Goal: Information Seeking & Learning: Learn about a topic

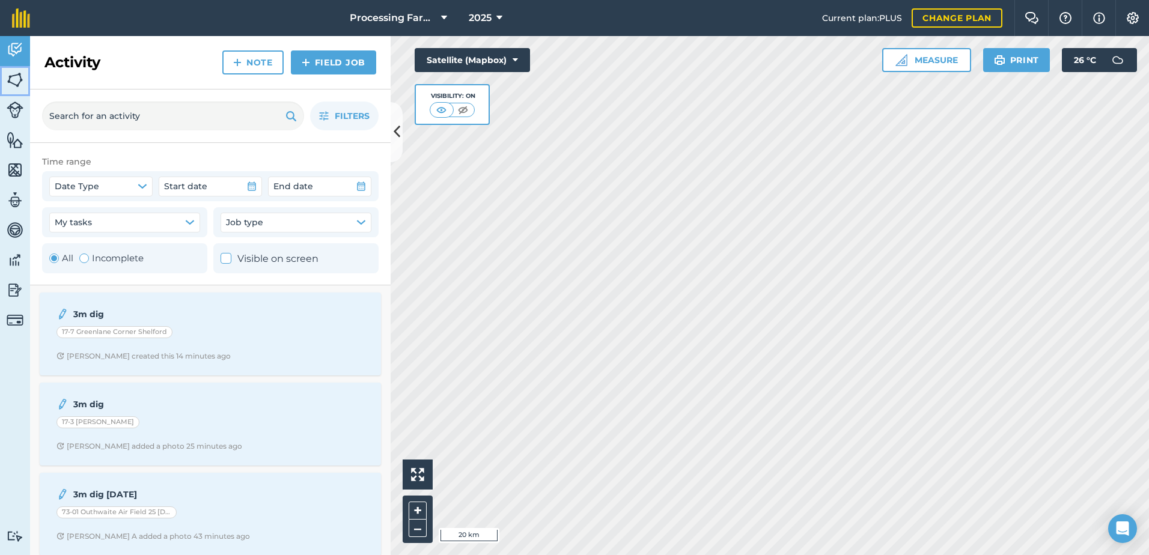
click at [16, 75] on img at bounding box center [15, 80] width 17 height 18
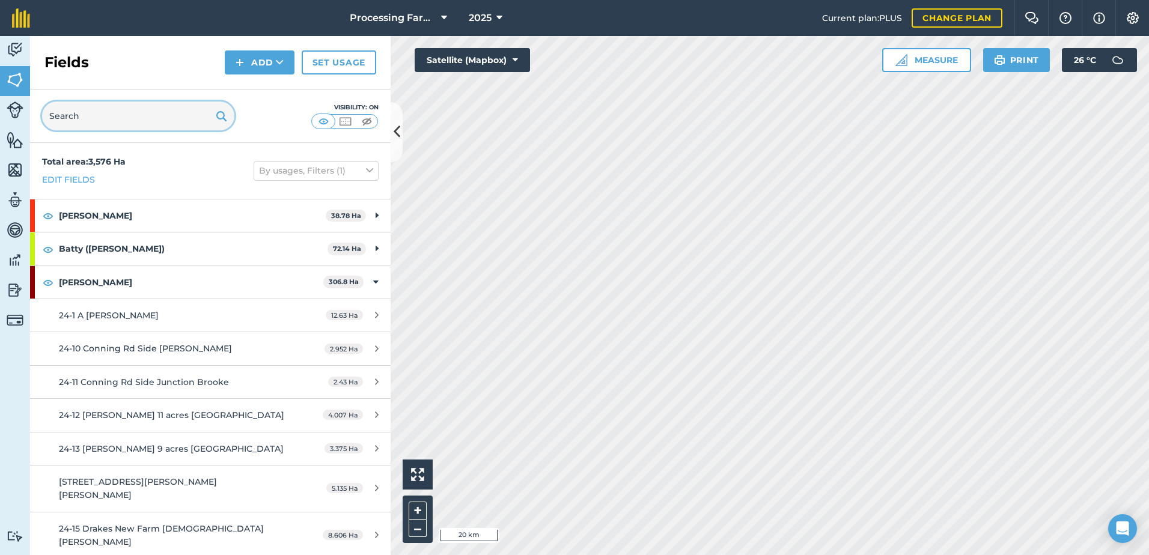
click at [112, 118] on input "text" at bounding box center [138, 116] width 192 height 29
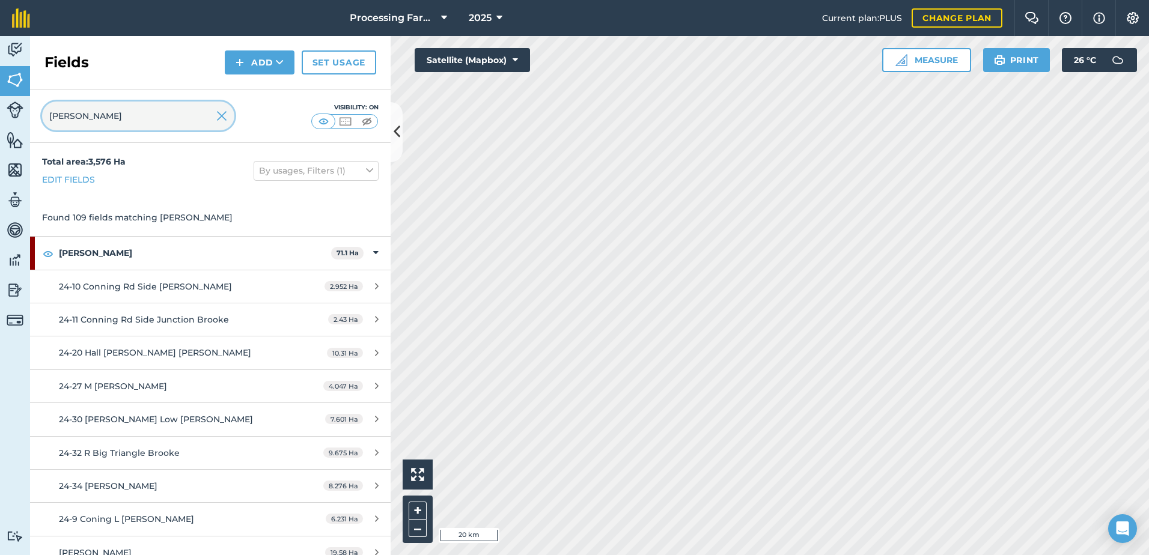
type input "[PERSON_NAME]"
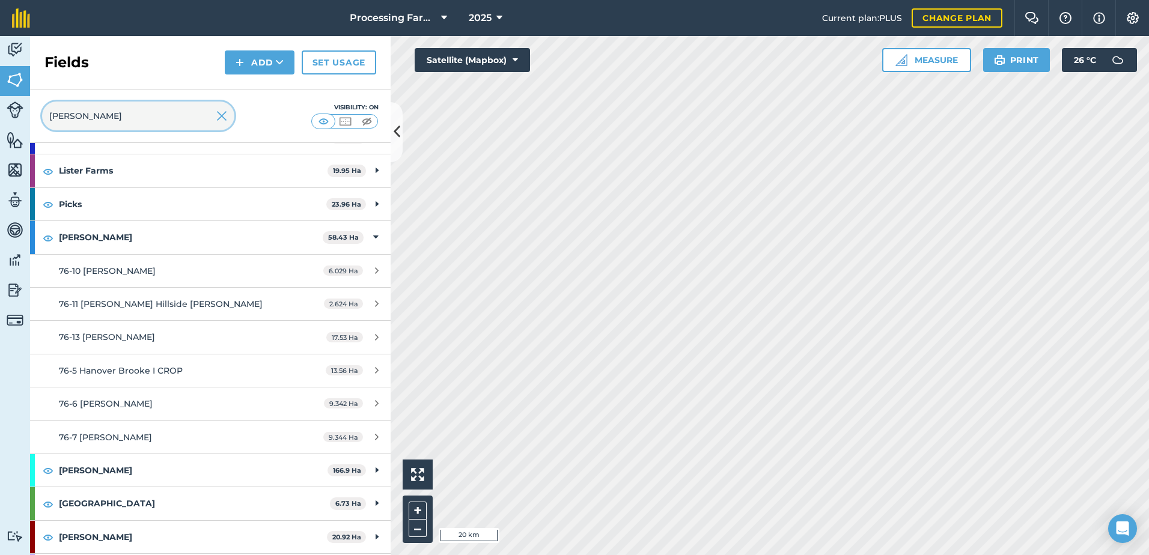
scroll to position [813, 0]
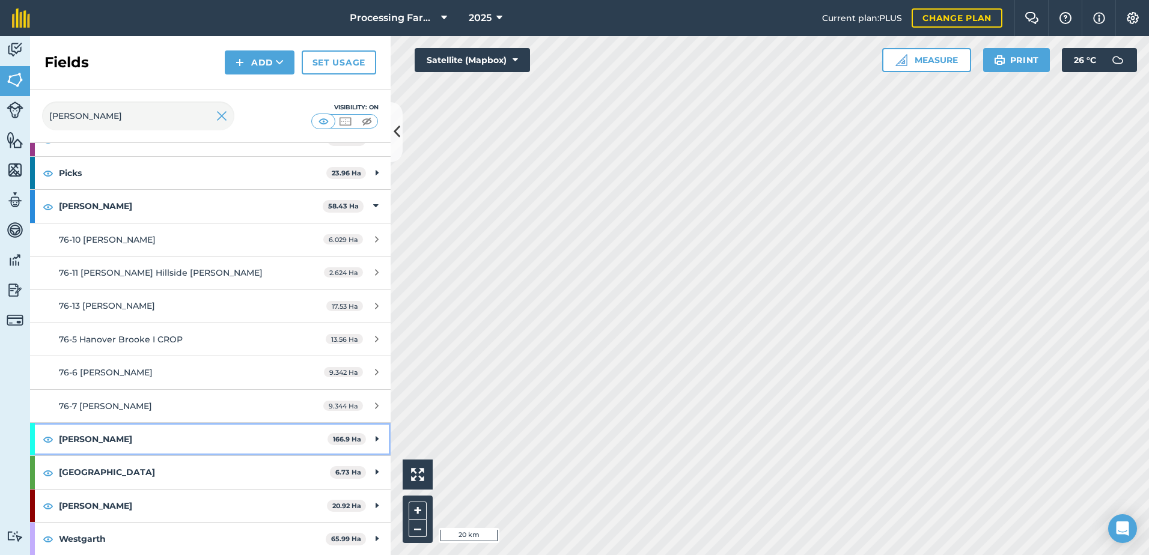
click at [72, 434] on strong "[PERSON_NAME]" at bounding box center [193, 439] width 269 height 32
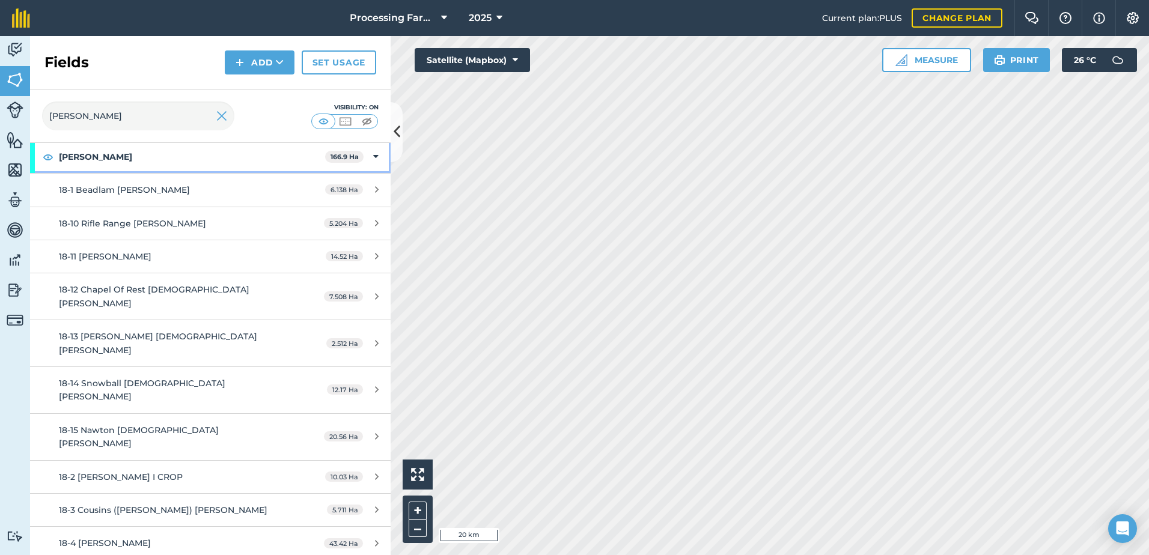
scroll to position [1113, 0]
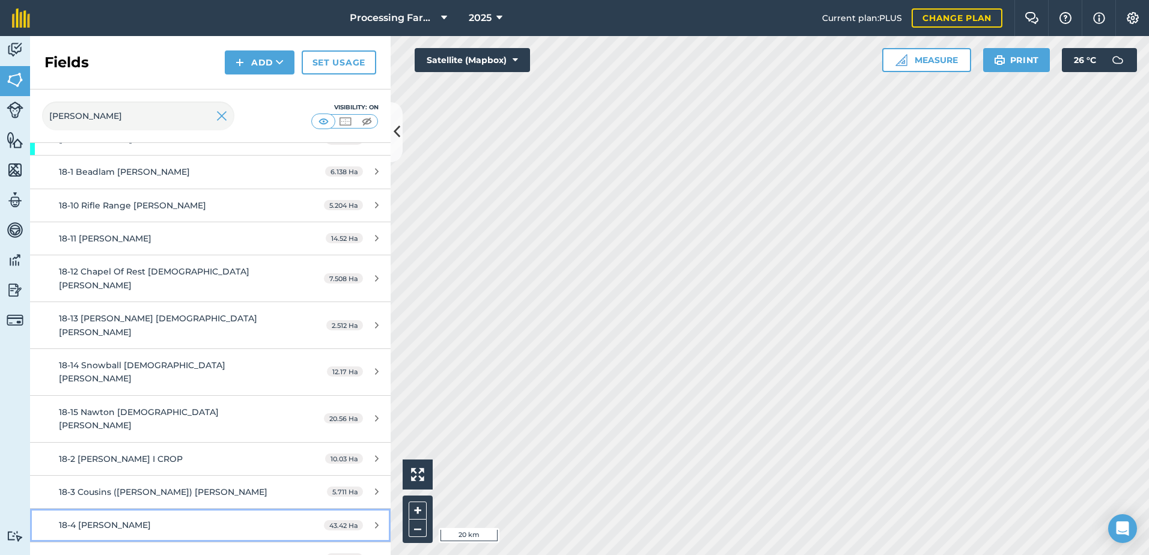
click at [132, 519] on div "18-4 [PERSON_NAME]" at bounding box center [172, 525] width 226 height 13
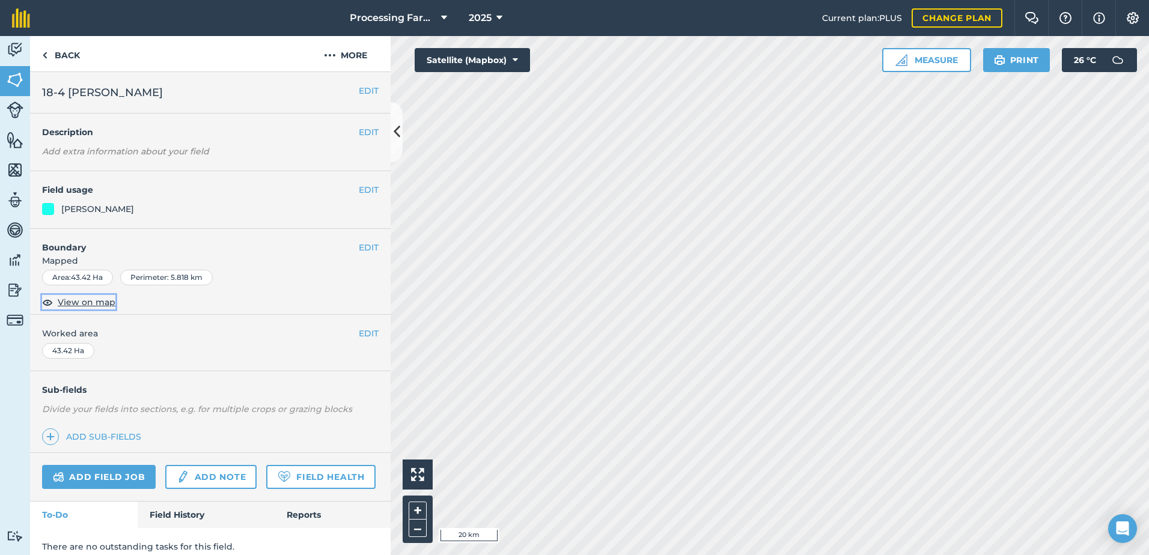
click at [91, 304] on span "View on map" at bounding box center [87, 302] width 58 height 13
click at [69, 55] on link "Back" at bounding box center [61, 53] width 62 height 35
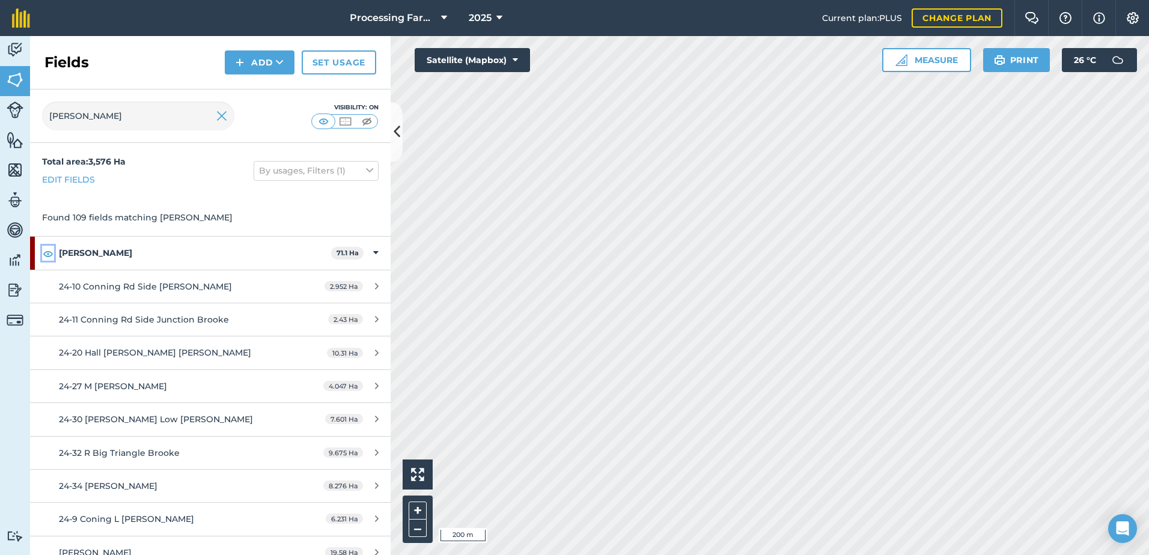
click at [44, 258] on img at bounding box center [48, 253] width 11 height 14
click at [70, 251] on strong "[PERSON_NAME]" at bounding box center [195, 253] width 272 height 32
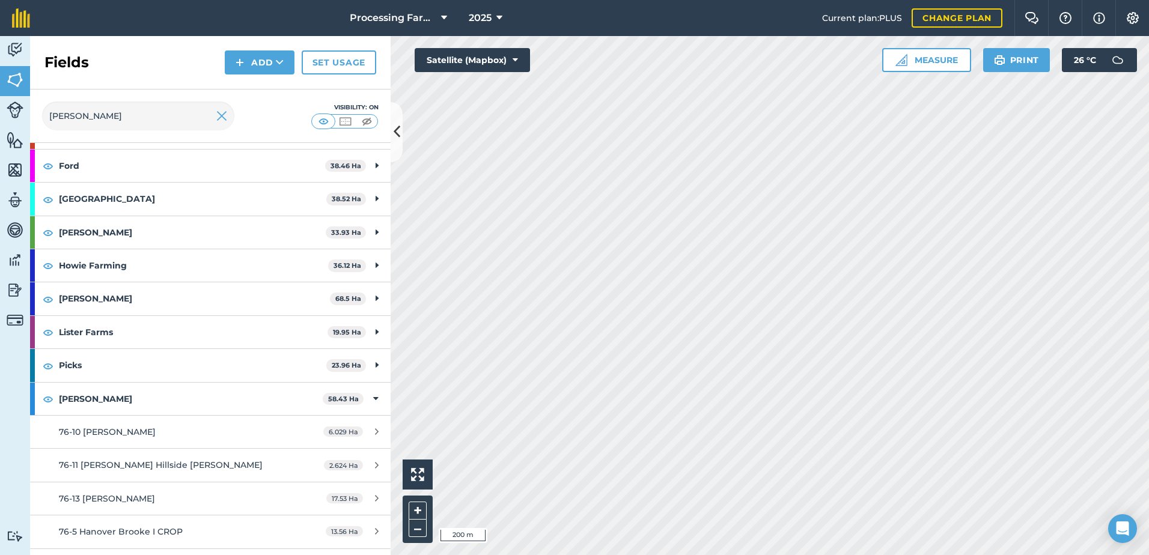
scroll to position [361, 0]
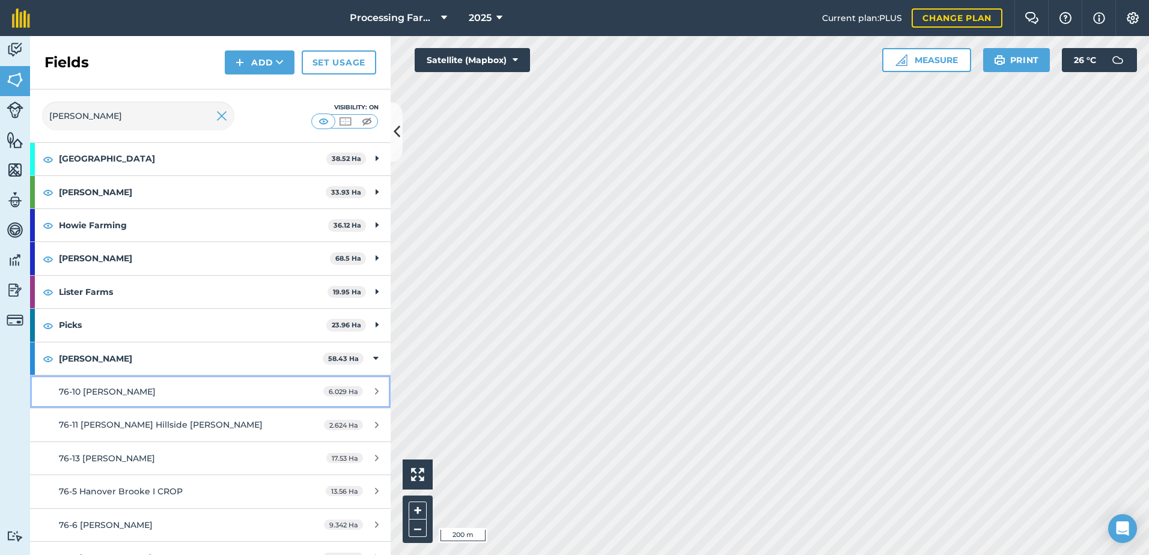
click at [119, 389] on span "76-10 [PERSON_NAME]" at bounding box center [107, 391] width 97 height 11
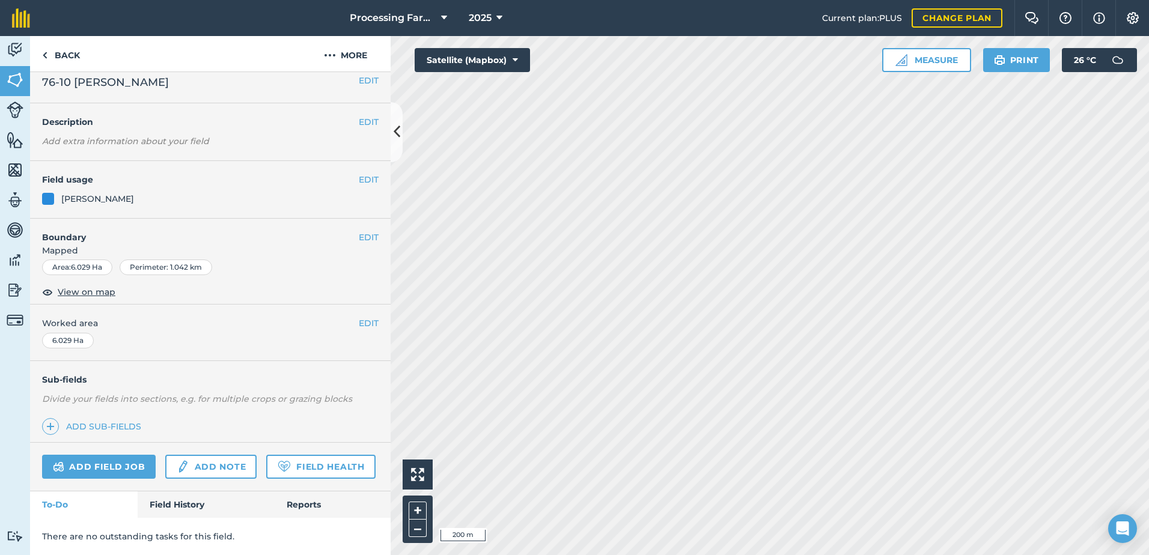
scroll to position [44, 0]
click at [171, 509] on link "Field History" at bounding box center [206, 505] width 136 height 26
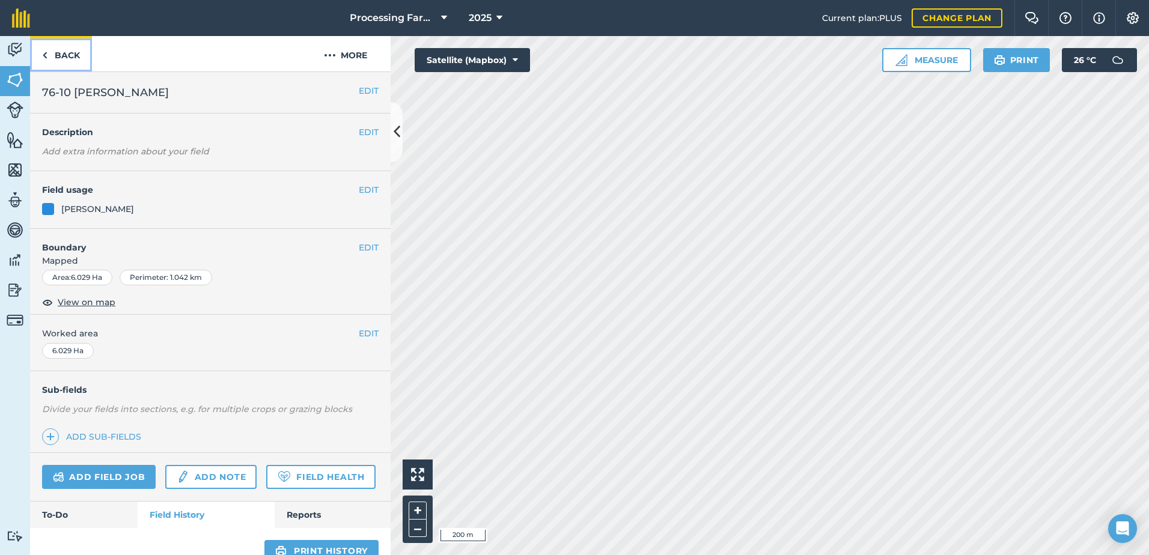
click at [73, 56] on link "Back" at bounding box center [61, 53] width 62 height 35
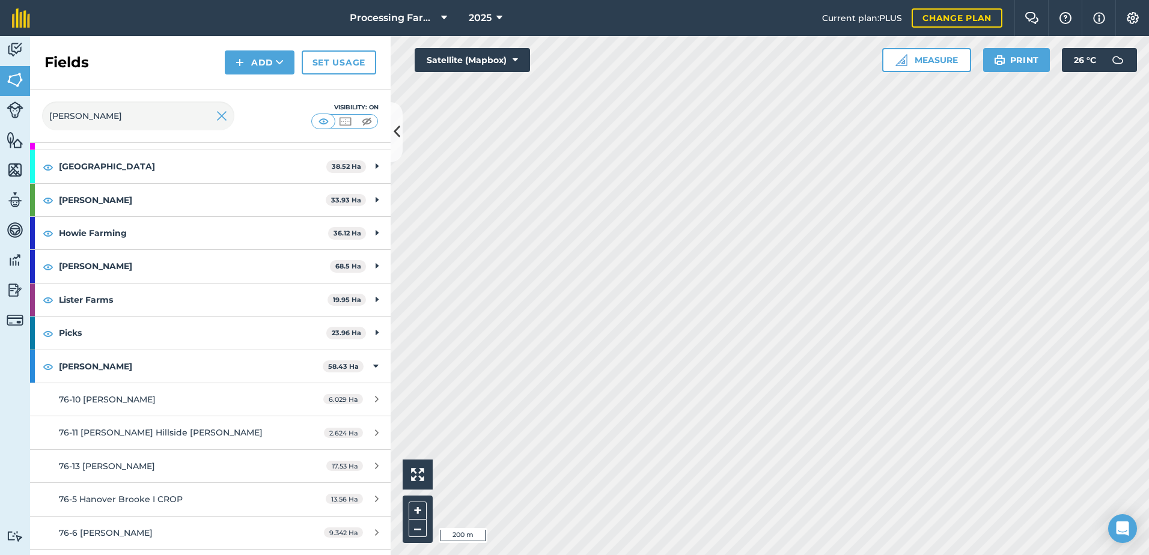
scroll to position [421, 0]
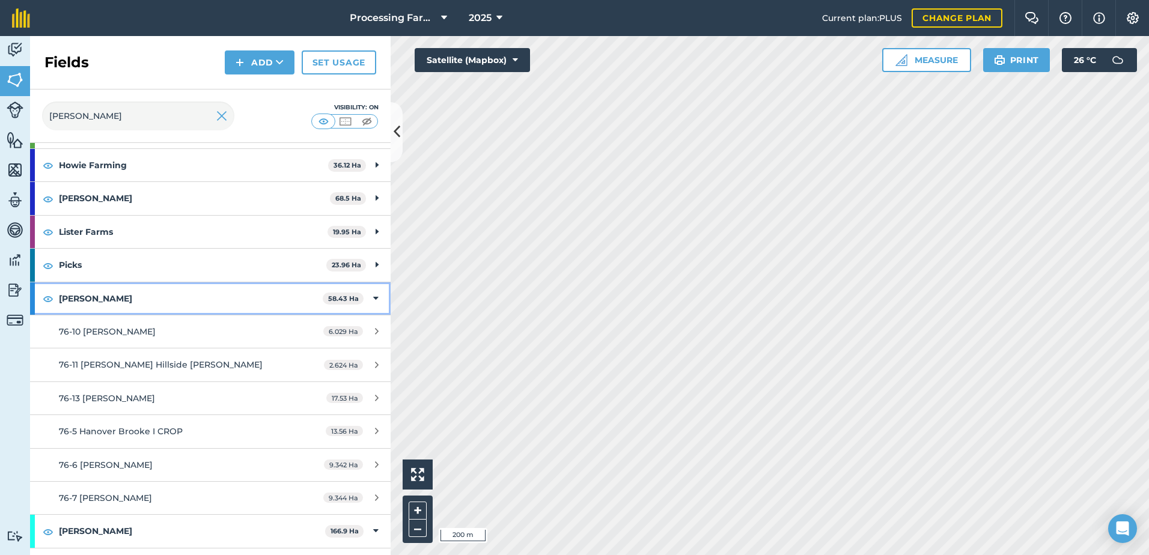
click at [76, 304] on strong "[PERSON_NAME]" at bounding box center [191, 298] width 264 height 32
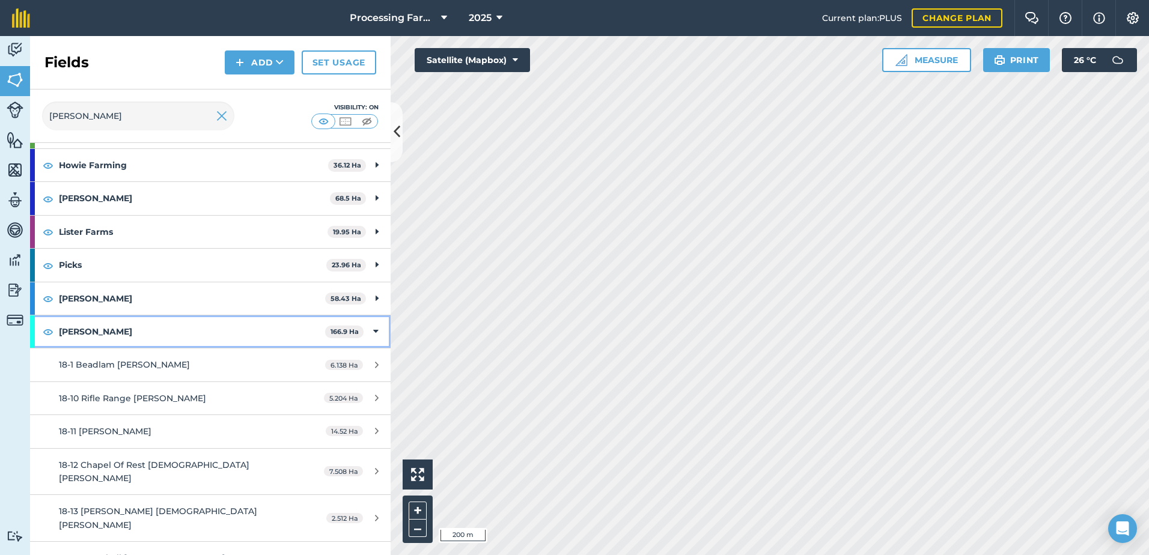
click at [84, 334] on strong "[PERSON_NAME]" at bounding box center [192, 332] width 266 height 32
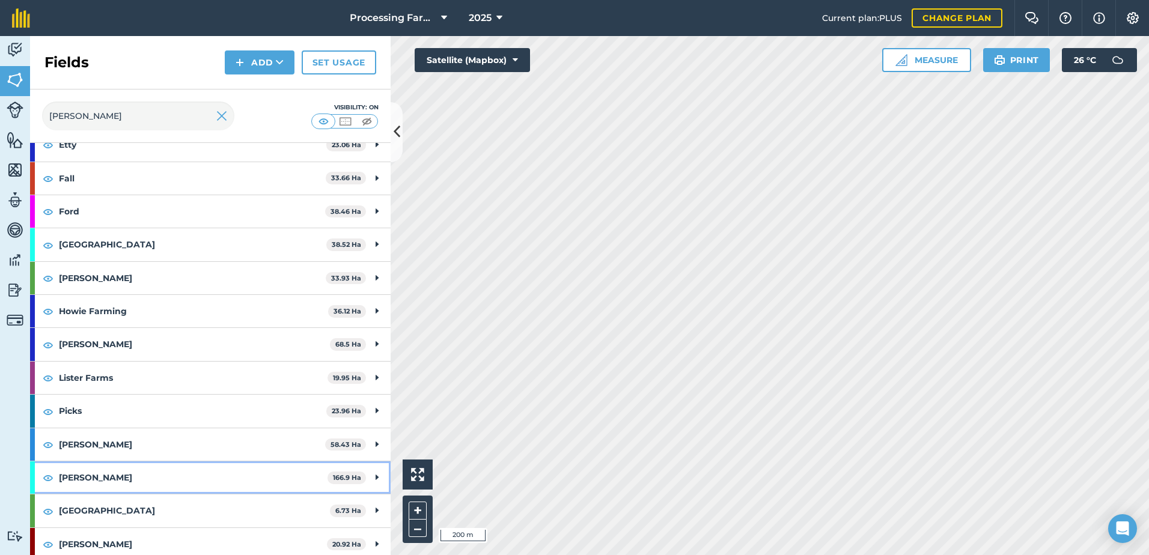
scroll to position [254, 0]
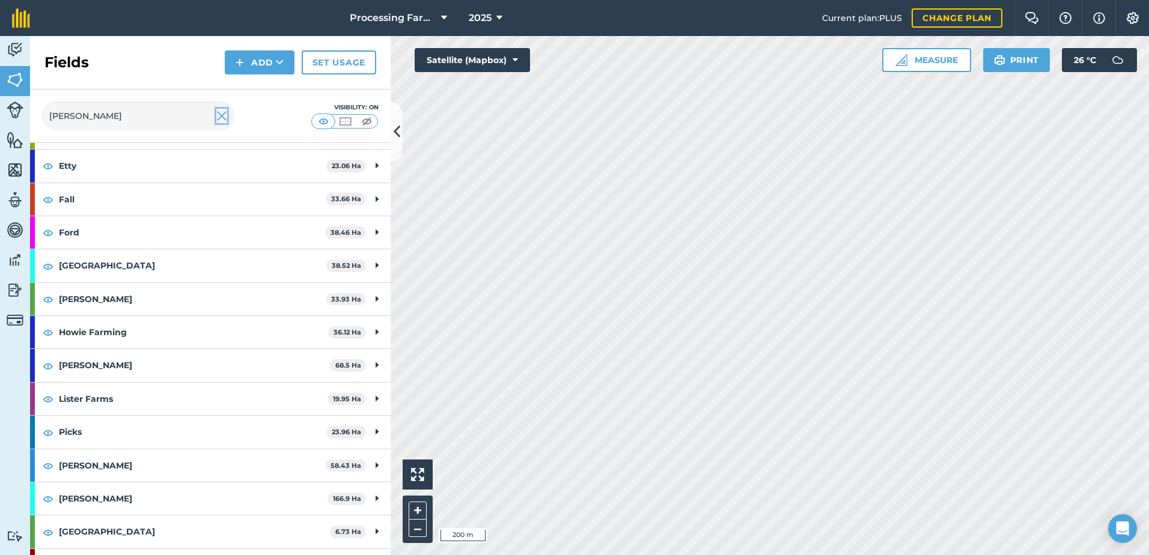
click at [222, 116] on img at bounding box center [221, 116] width 11 height 14
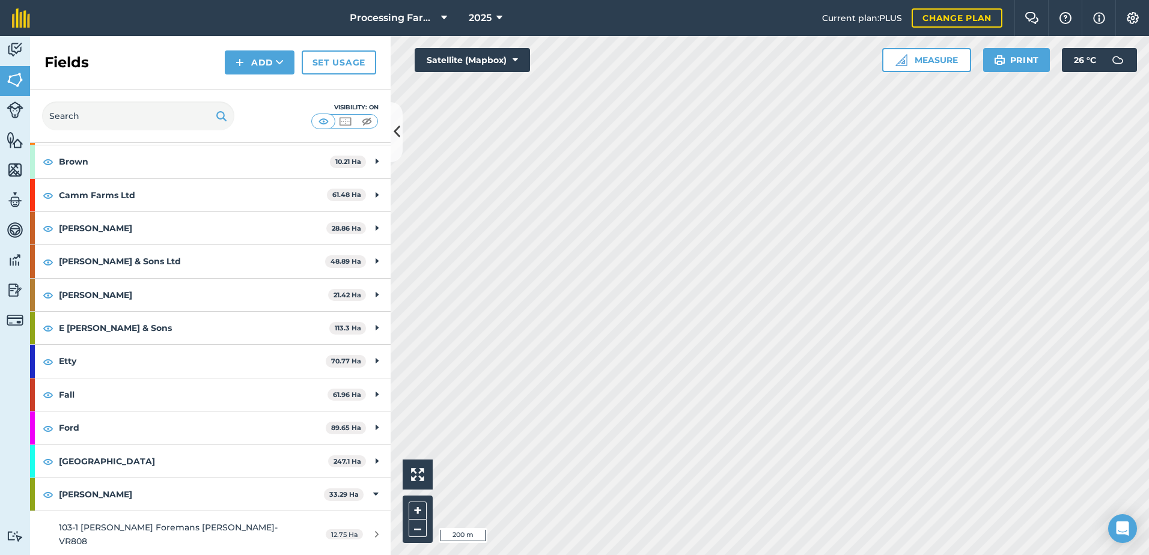
scroll to position [449, 0]
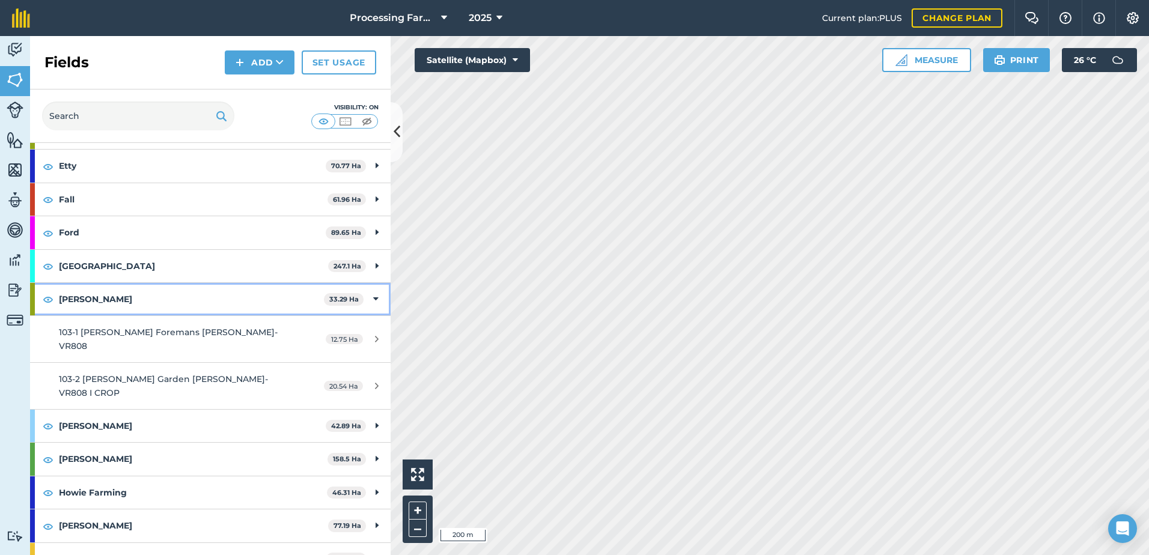
click at [83, 298] on strong "[PERSON_NAME]" at bounding box center [191, 299] width 265 height 32
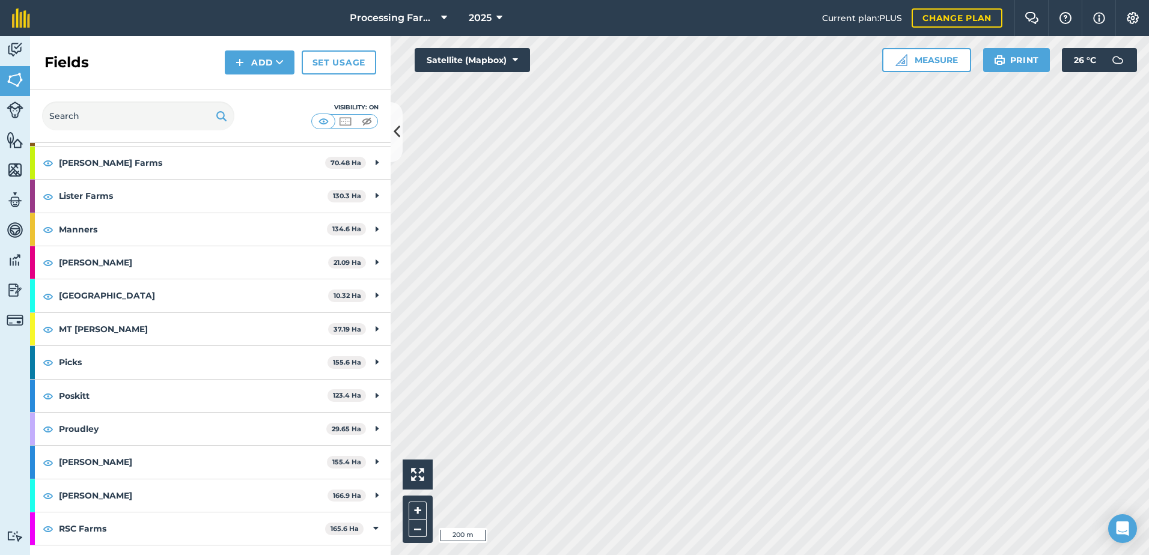
scroll to position [870, 0]
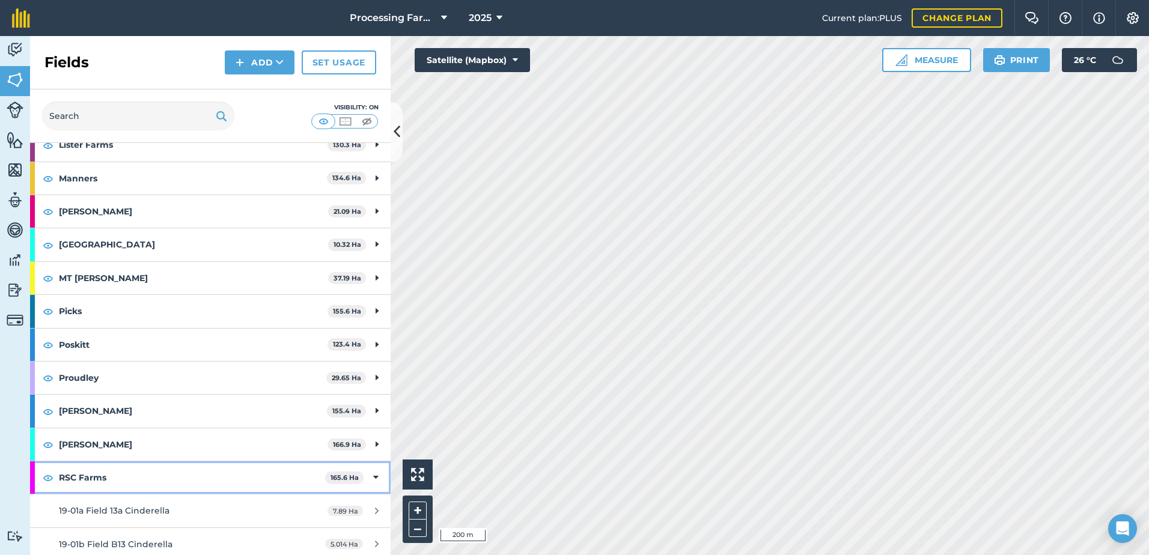
click at [87, 479] on strong "RSC Farms" at bounding box center [192, 478] width 266 height 32
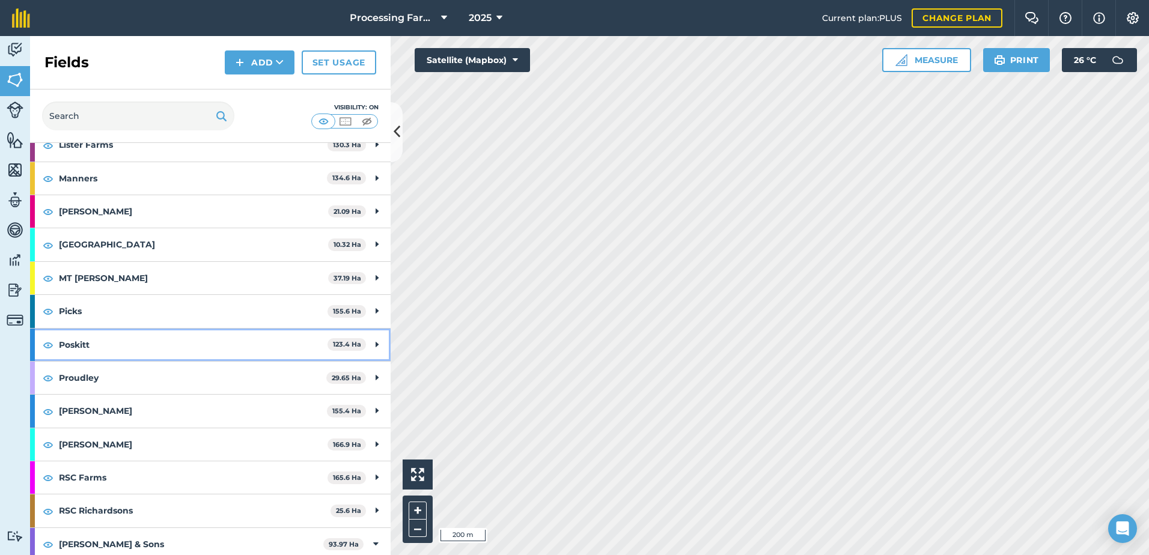
click at [82, 344] on strong "Poskitt" at bounding box center [193, 345] width 269 height 32
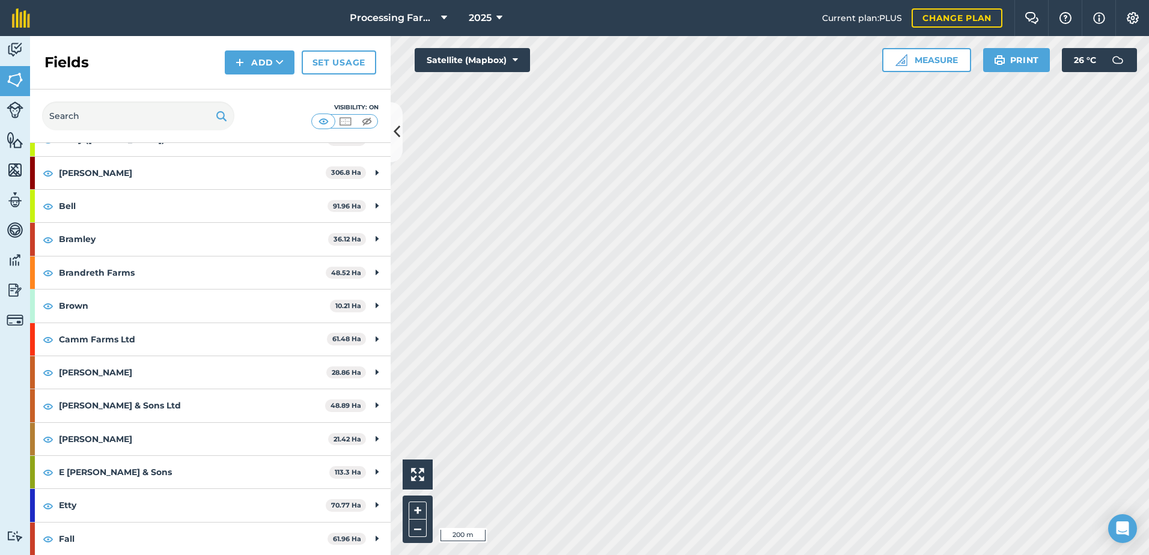
scroll to position [88, 0]
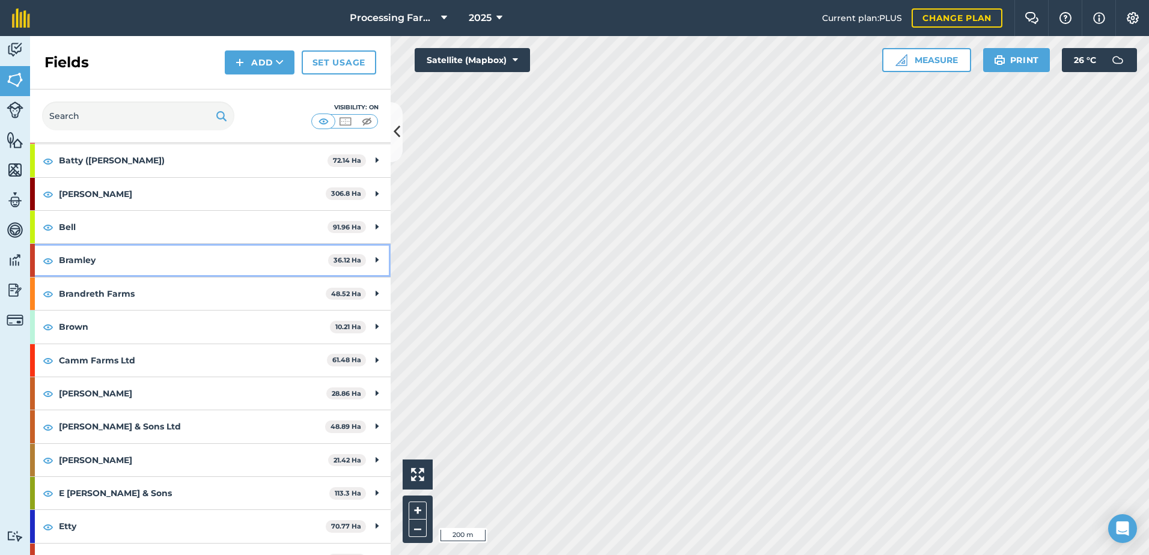
click at [76, 257] on strong "Bramley" at bounding box center [193, 260] width 269 height 32
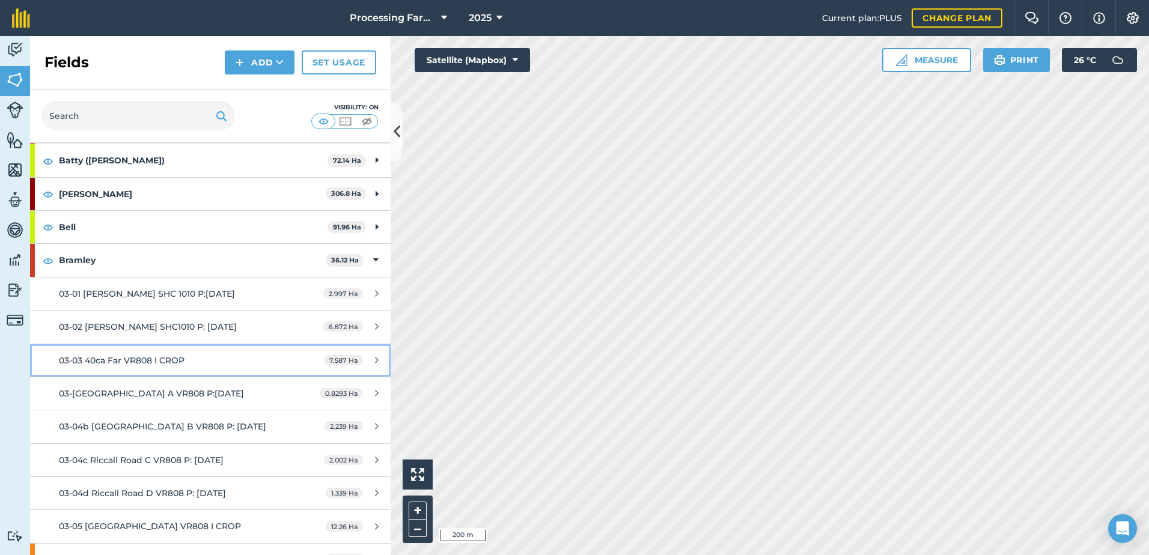
click at [154, 362] on span "03-03 40ca Far VR808 I CROP" at bounding box center [122, 360] width 126 height 11
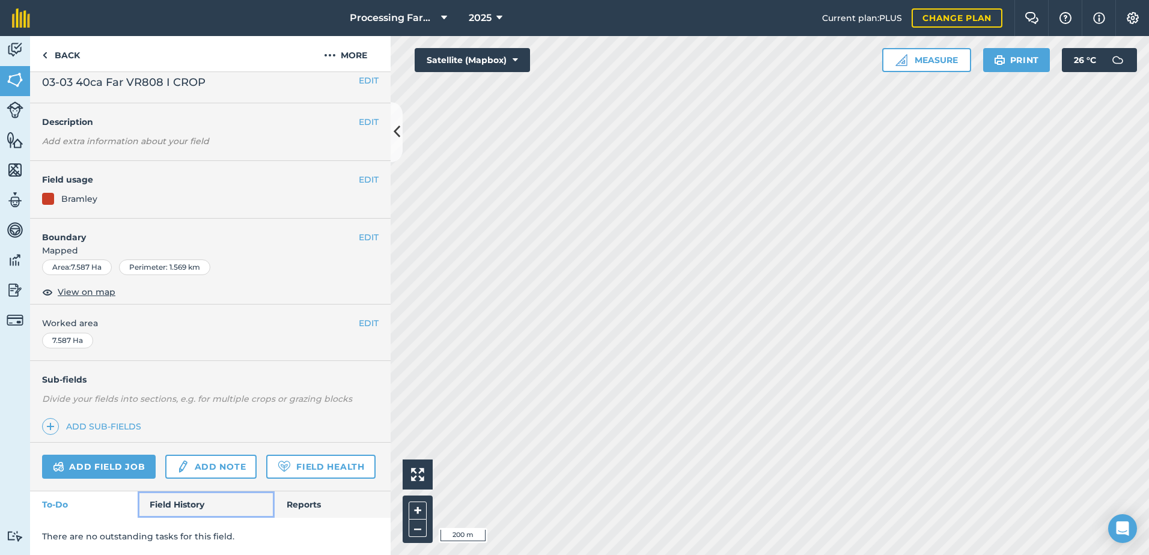
click at [190, 501] on link "Field History" at bounding box center [206, 505] width 136 height 26
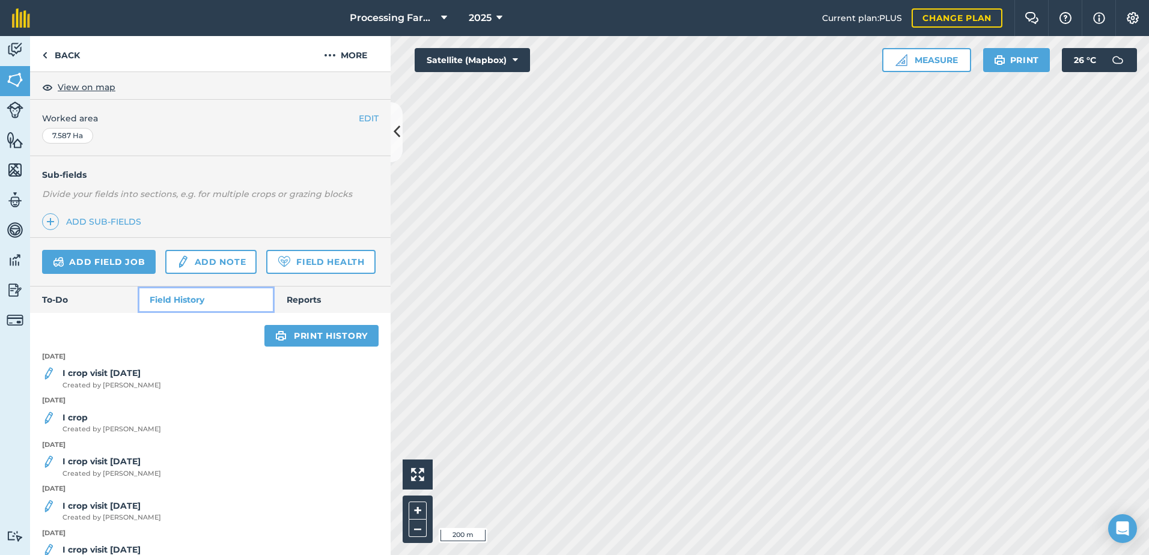
scroll to position [224, 0]
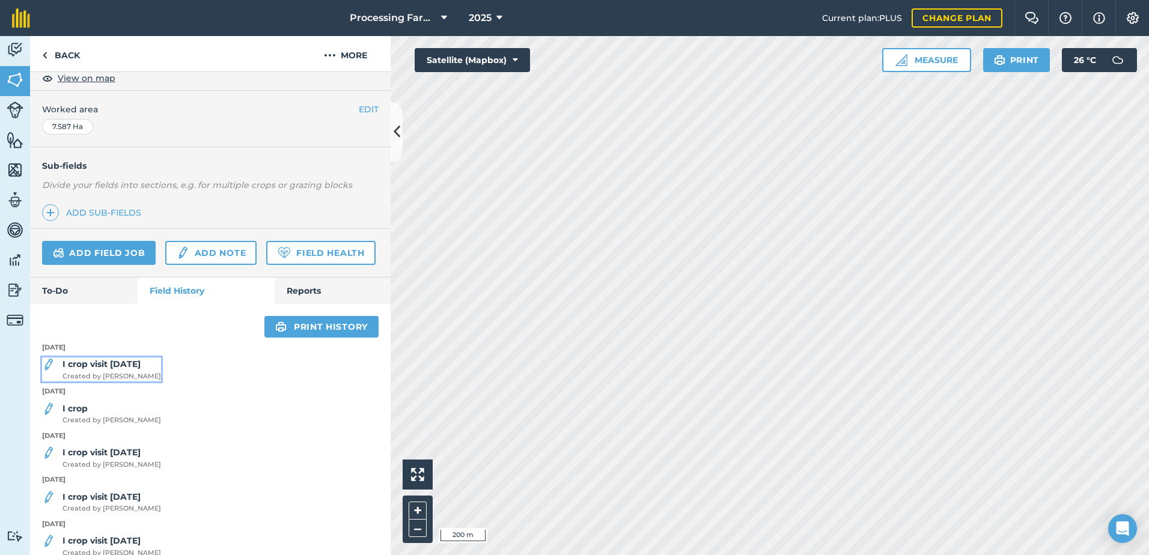
click at [138, 382] on span "Created by [PERSON_NAME]" at bounding box center [112, 376] width 99 height 11
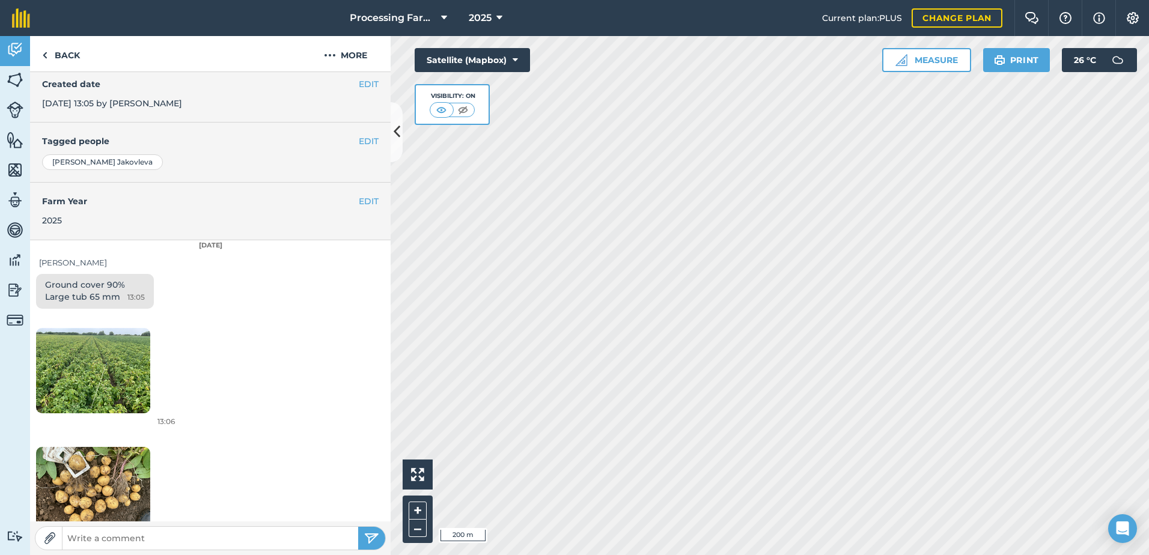
scroll to position [244, 0]
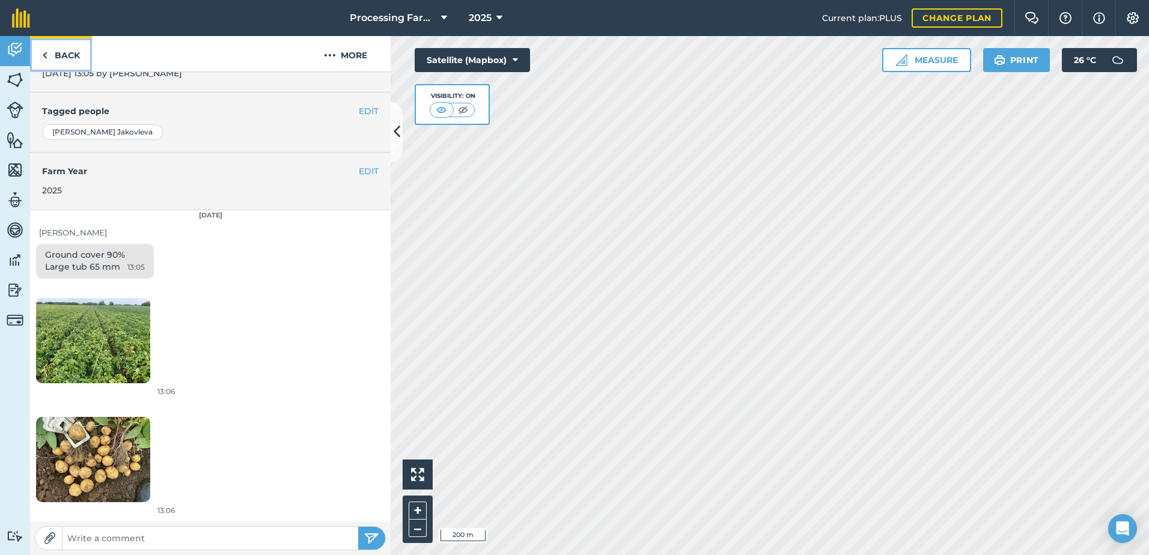
click at [72, 51] on link "Back" at bounding box center [61, 53] width 62 height 35
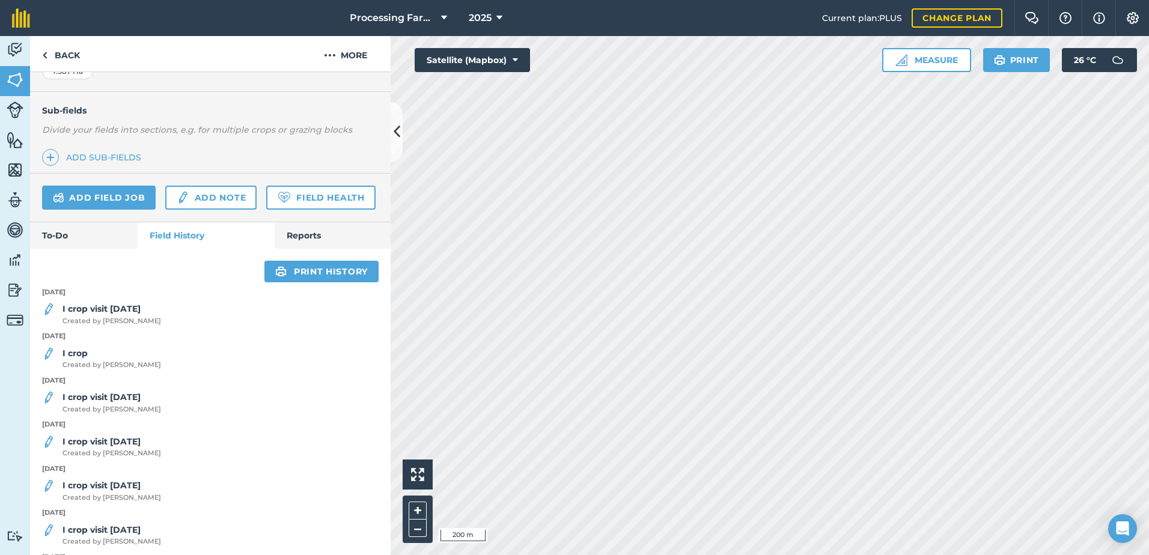
scroll to position [301, 0]
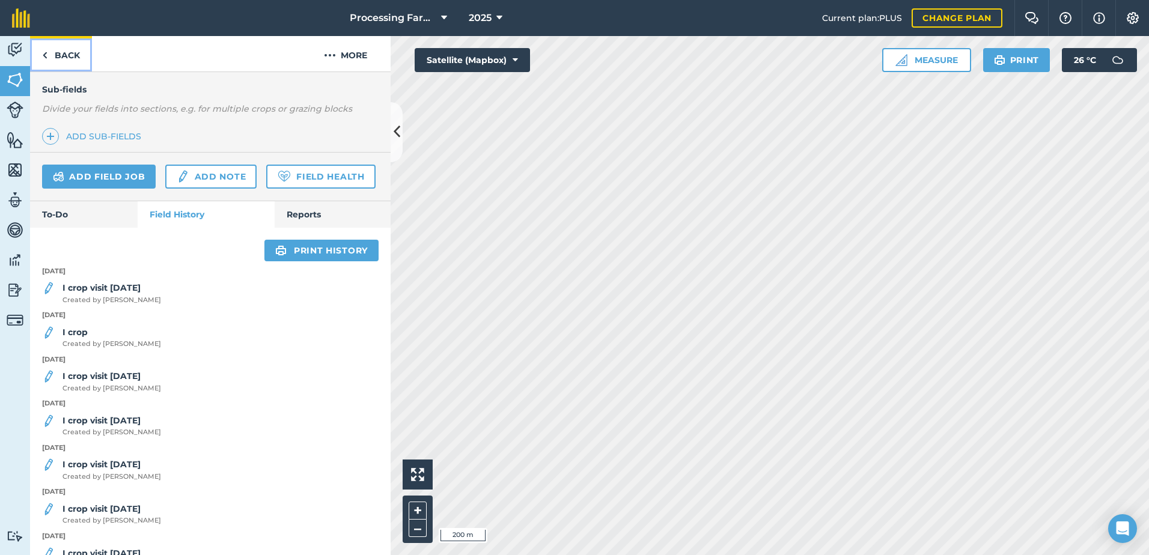
click at [62, 54] on link "Back" at bounding box center [61, 53] width 62 height 35
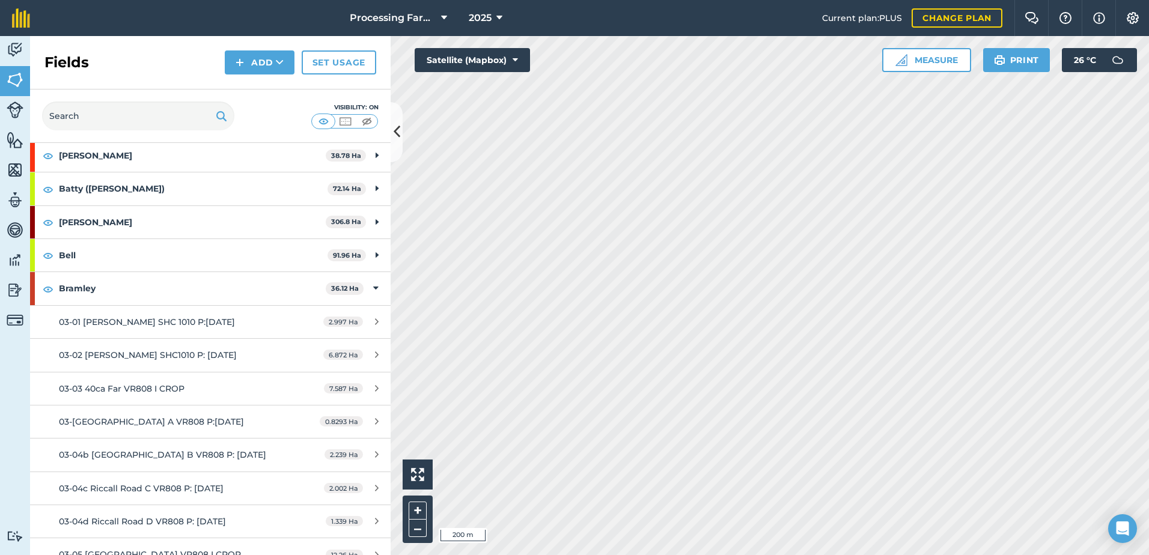
scroll to position [120, 0]
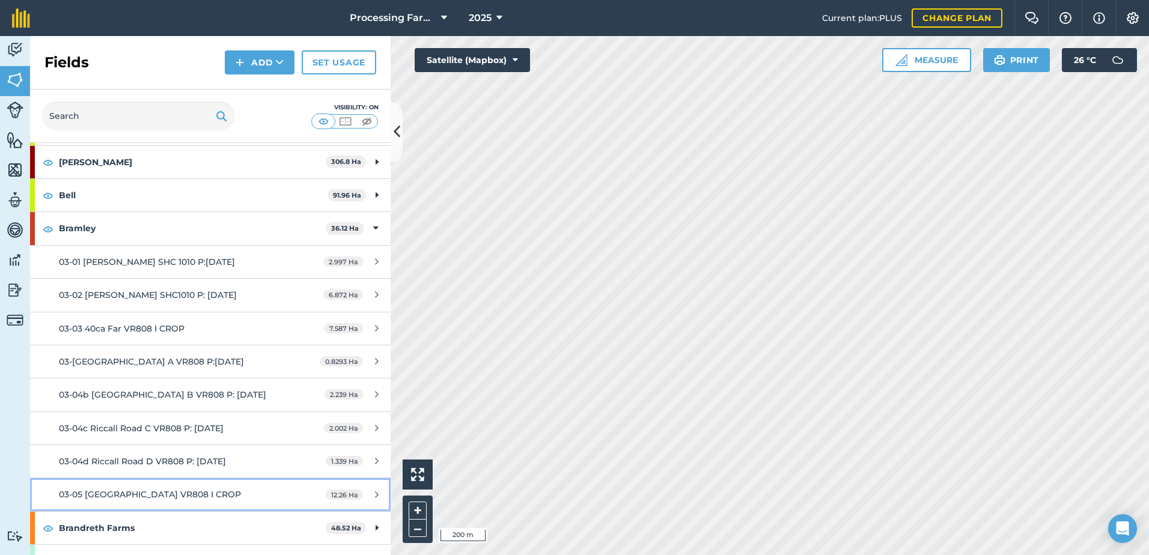
click at [217, 495] on div "03-05 [GEOGRAPHIC_DATA] VR808 I CROP" at bounding box center [172, 494] width 226 height 13
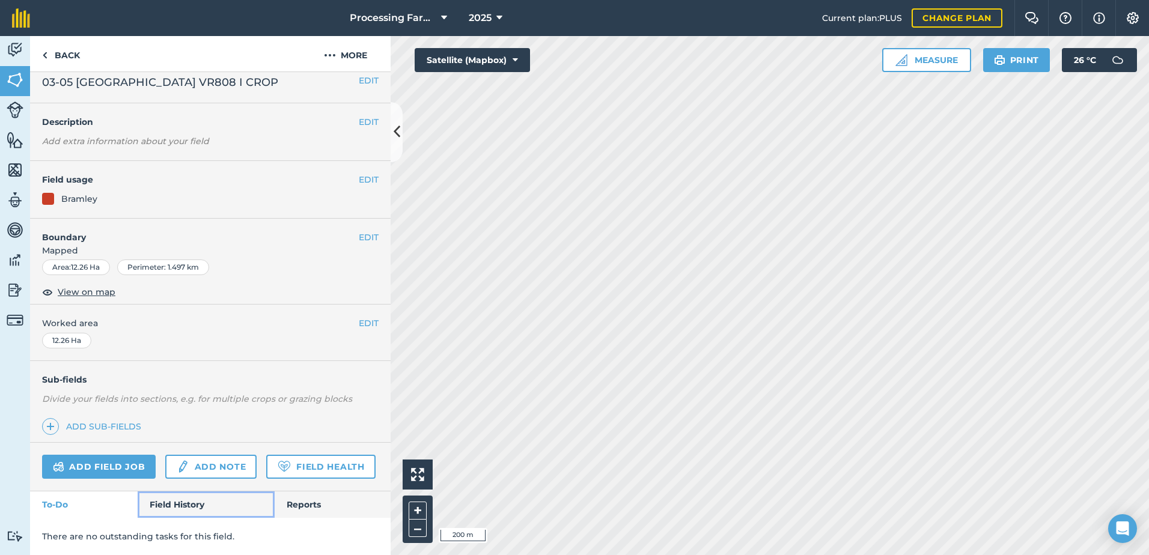
click at [197, 509] on link "Field History" at bounding box center [206, 505] width 136 height 26
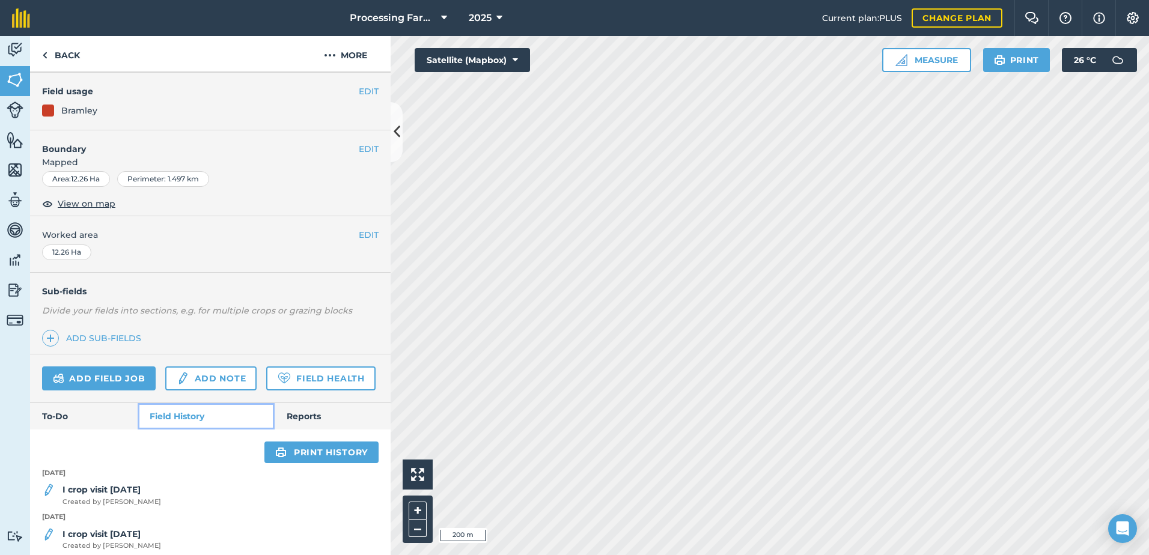
scroll to position [224, 0]
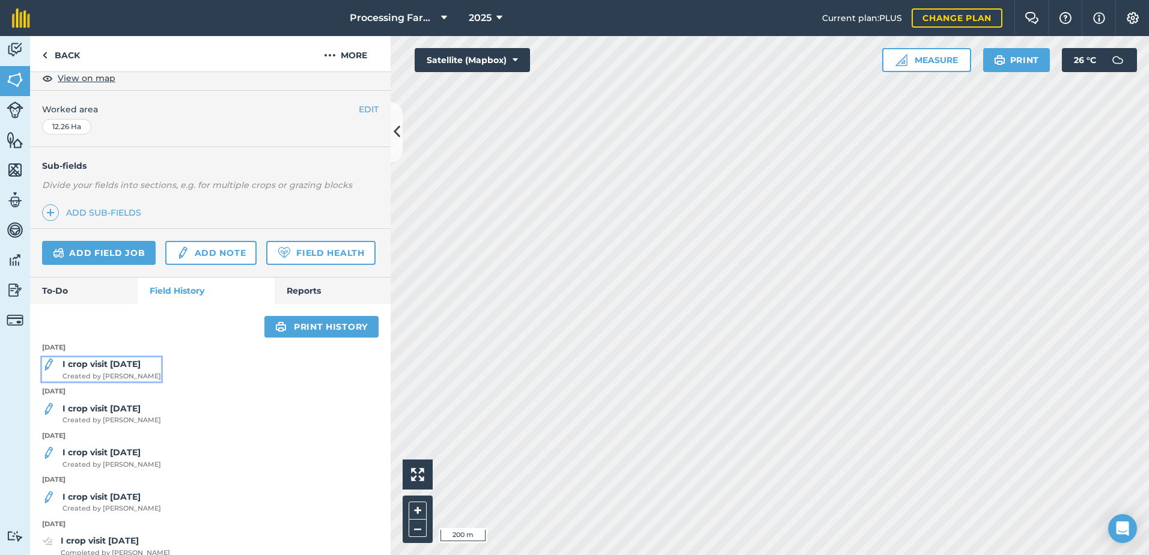
click at [109, 370] on strong "I crop visit [DATE]" at bounding box center [102, 364] width 78 height 11
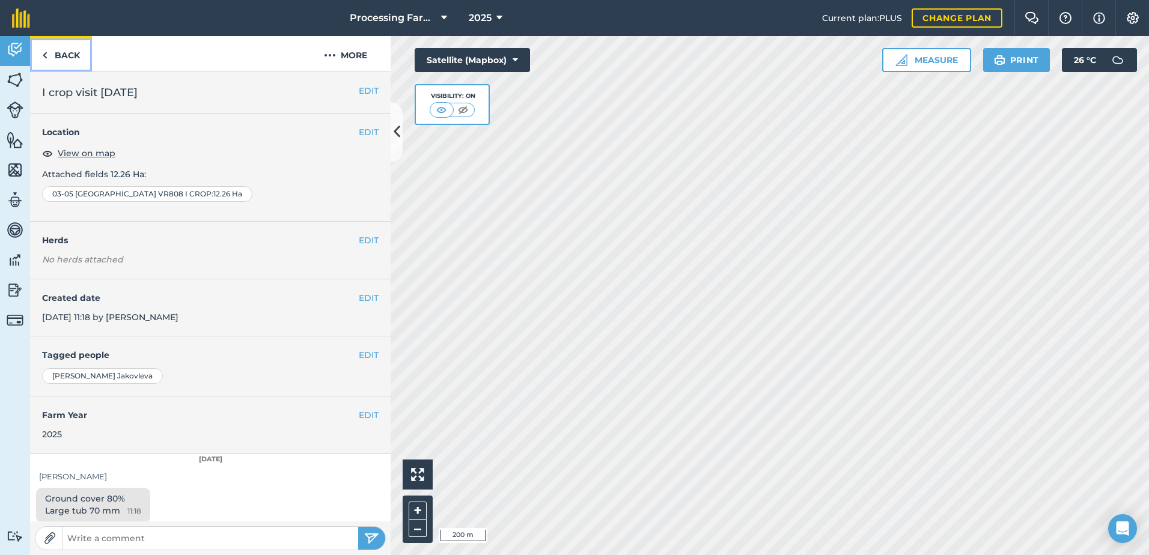
click at [63, 52] on link "Back" at bounding box center [61, 53] width 62 height 35
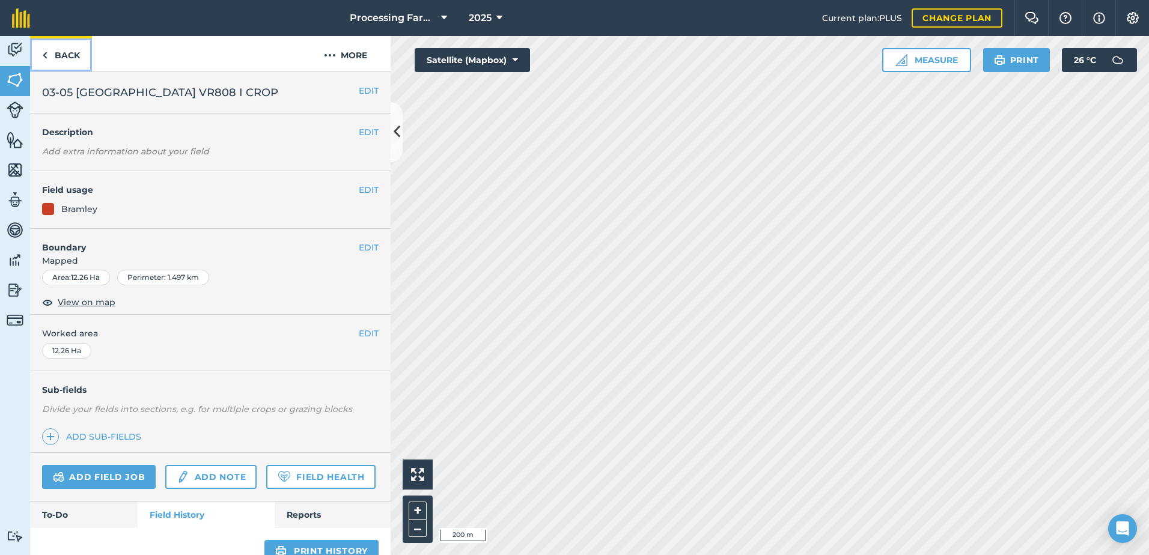
click at [67, 57] on link "Back" at bounding box center [61, 53] width 62 height 35
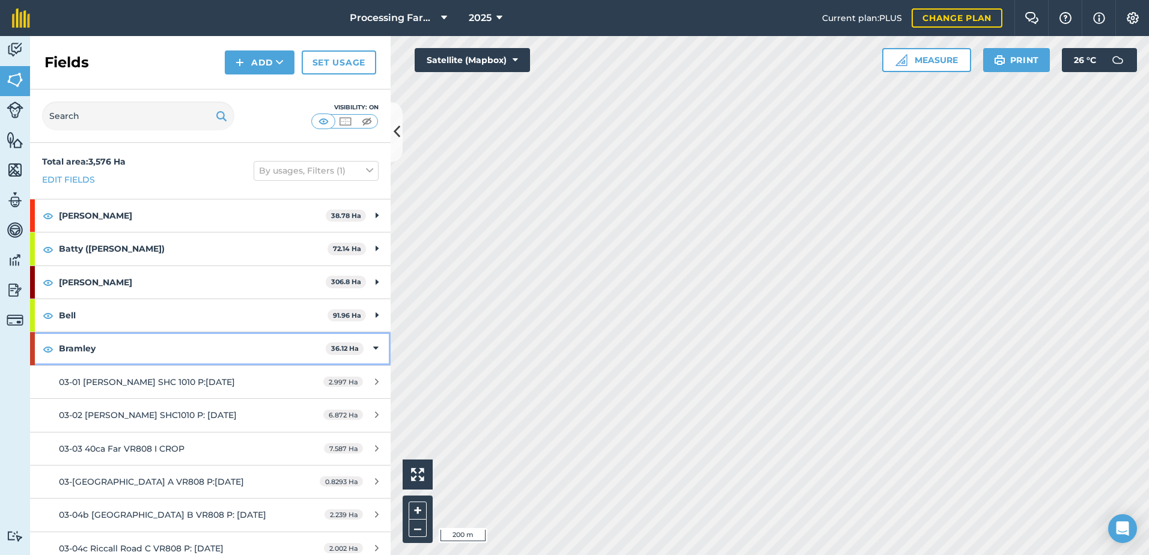
click at [94, 349] on strong "Bramley" at bounding box center [192, 348] width 267 height 32
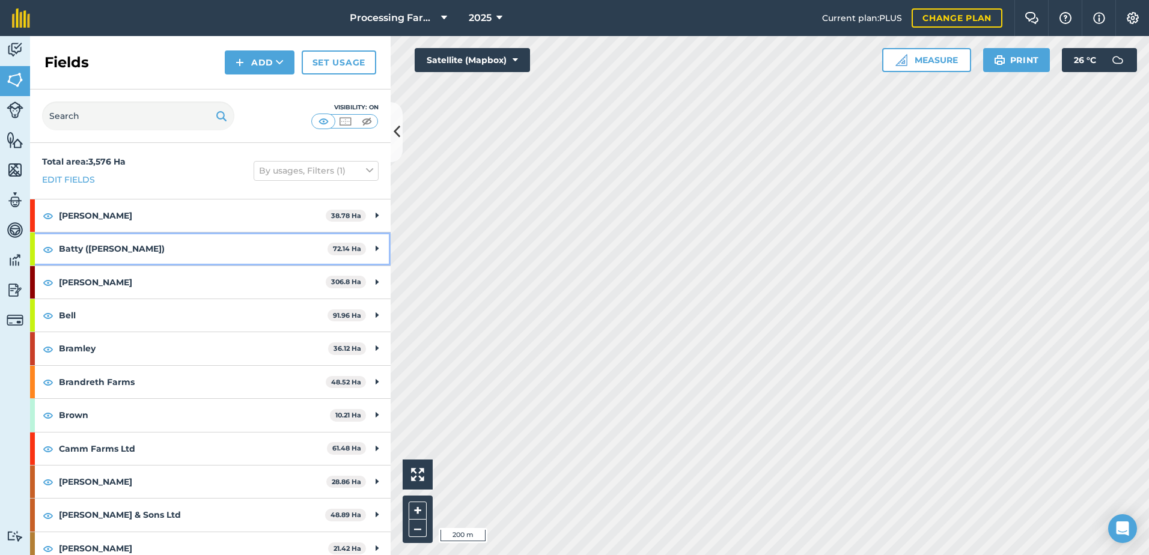
click at [131, 251] on strong "Batty ([PERSON_NAME])" at bounding box center [193, 249] width 269 height 32
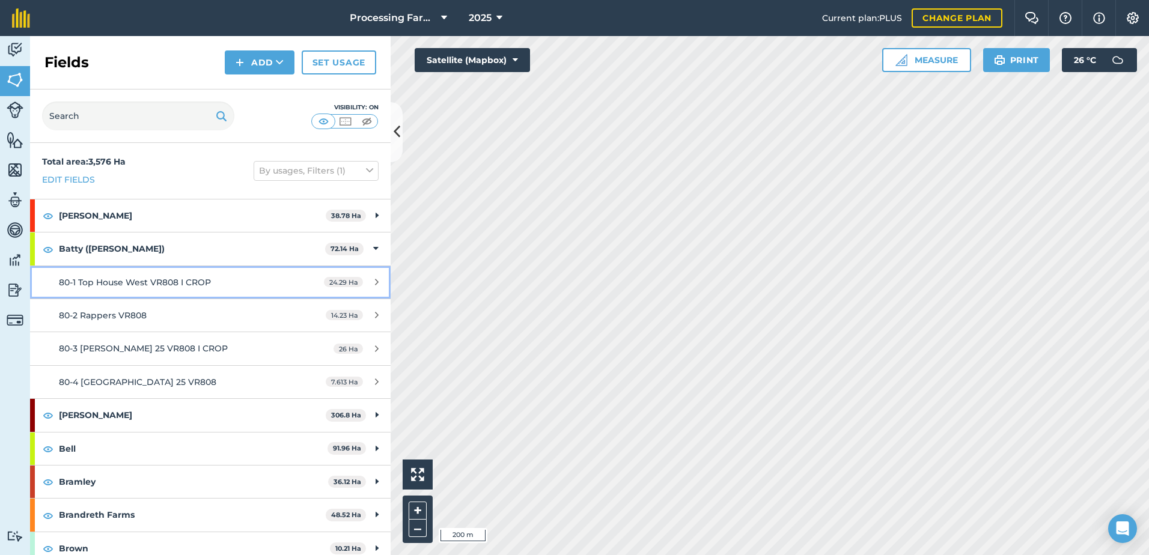
click at [191, 287] on span "80-1 Top House West VR808 I CROP" at bounding box center [135, 282] width 152 height 11
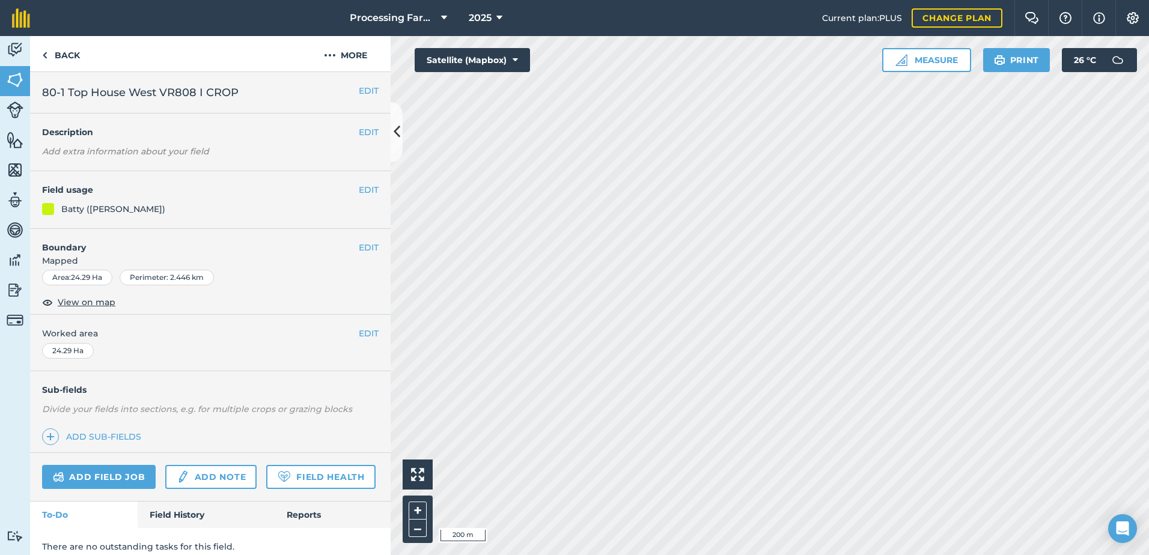
scroll to position [44, 0]
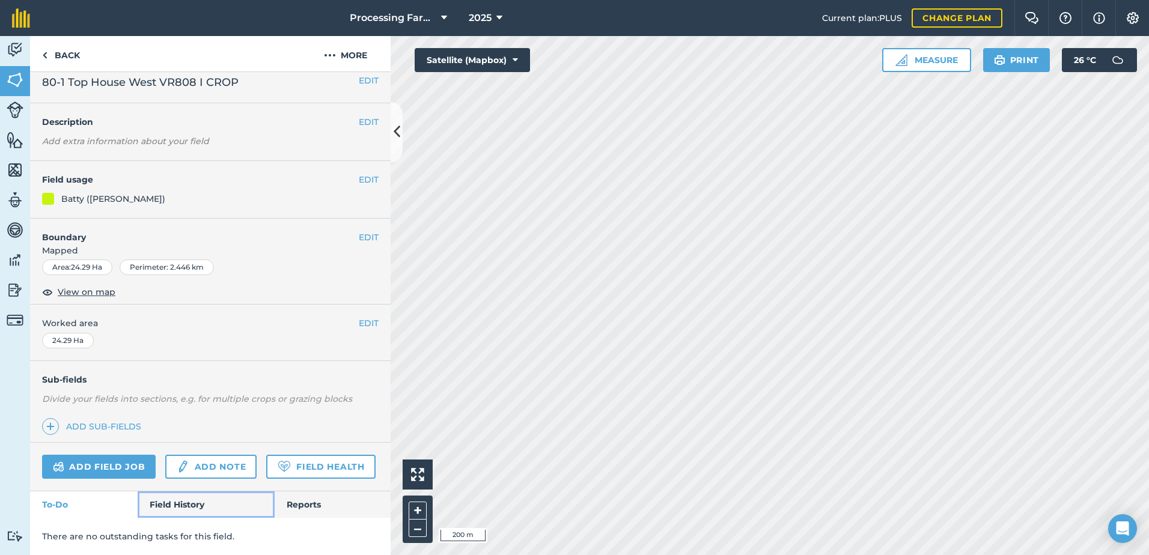
click at [183, 504] on link "Field History" at bounding box center [206, 505] width 136 height 26
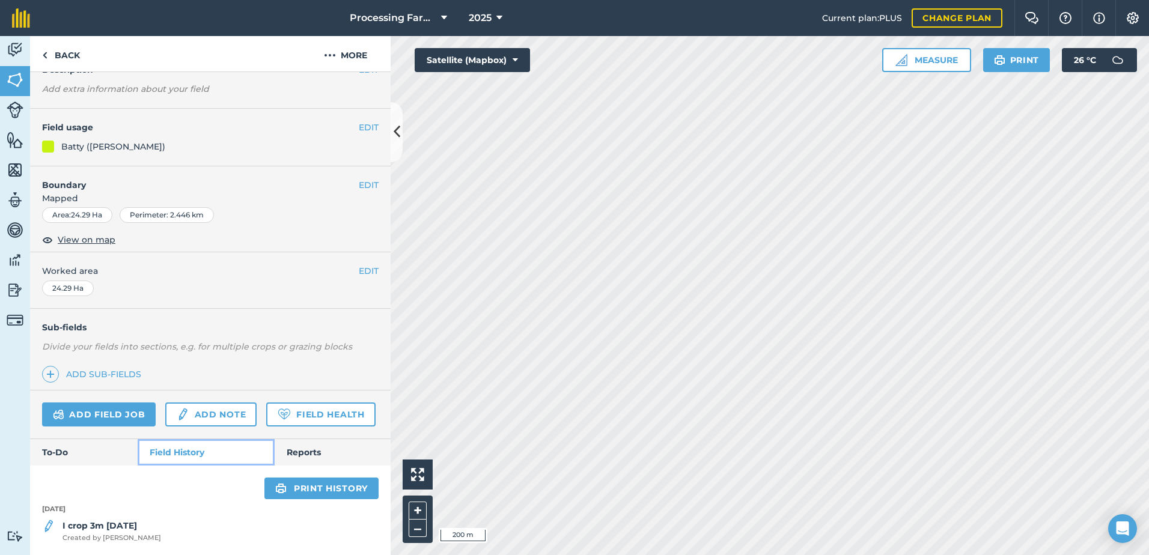
scroll to position [96, 0]
click at [127, 528] on strong "I crop 3m [DATE]" at bounding box center [100, 526] width 75 height 11
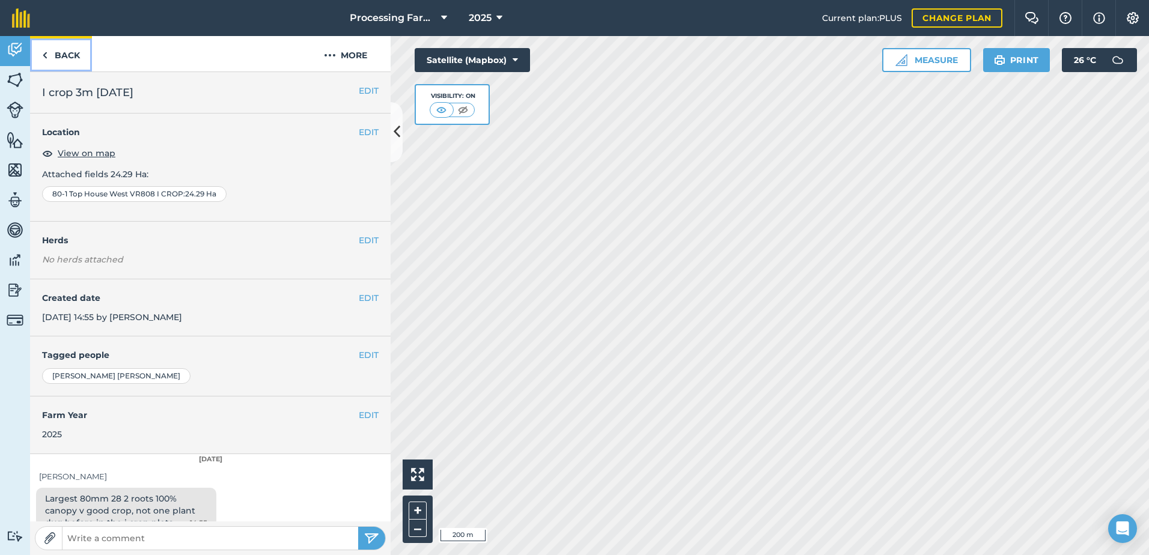
click at [76, 58] on link "Back" at bounding box center [61, 53] width 62 height 35
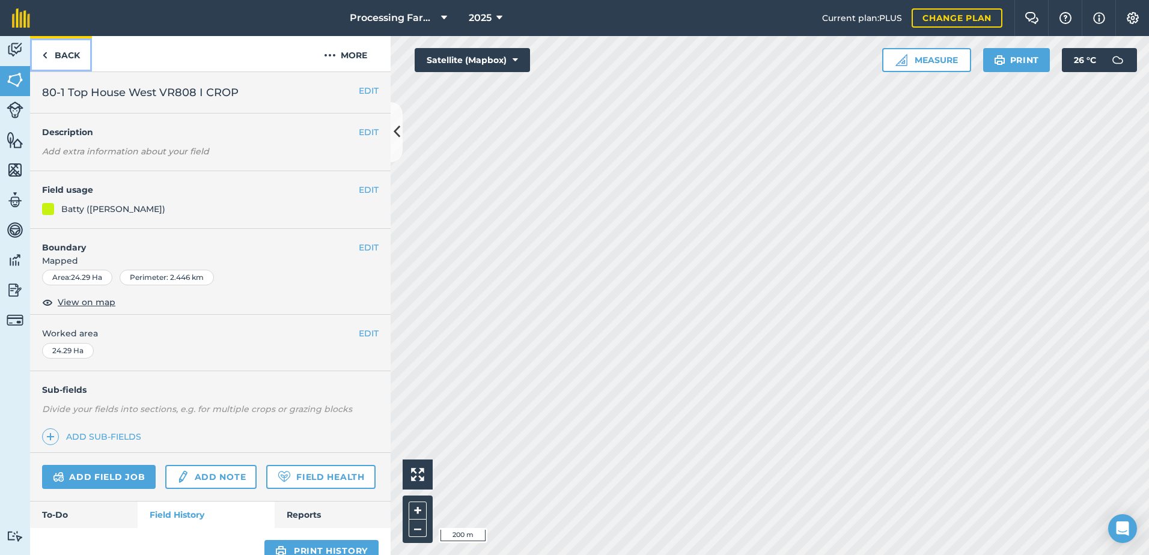
click at [66, 52] on link "Back" at bounding box center [61, 53] width 62 height 35
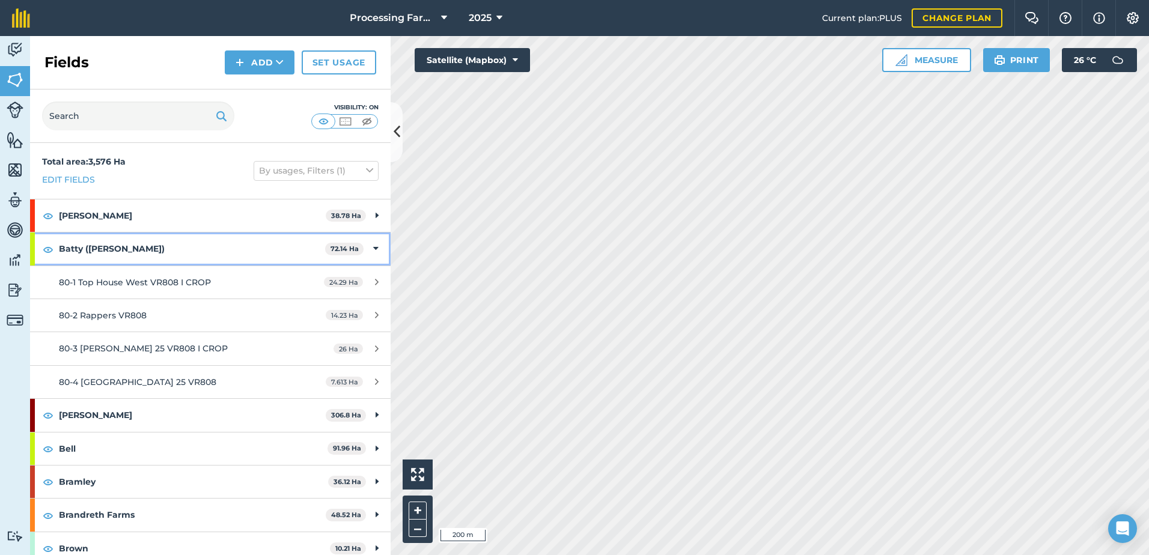
click at [92, 254] on strong "Batty ([PERSON_NAME])" at bounding box center [192, 249] width 266 height 32
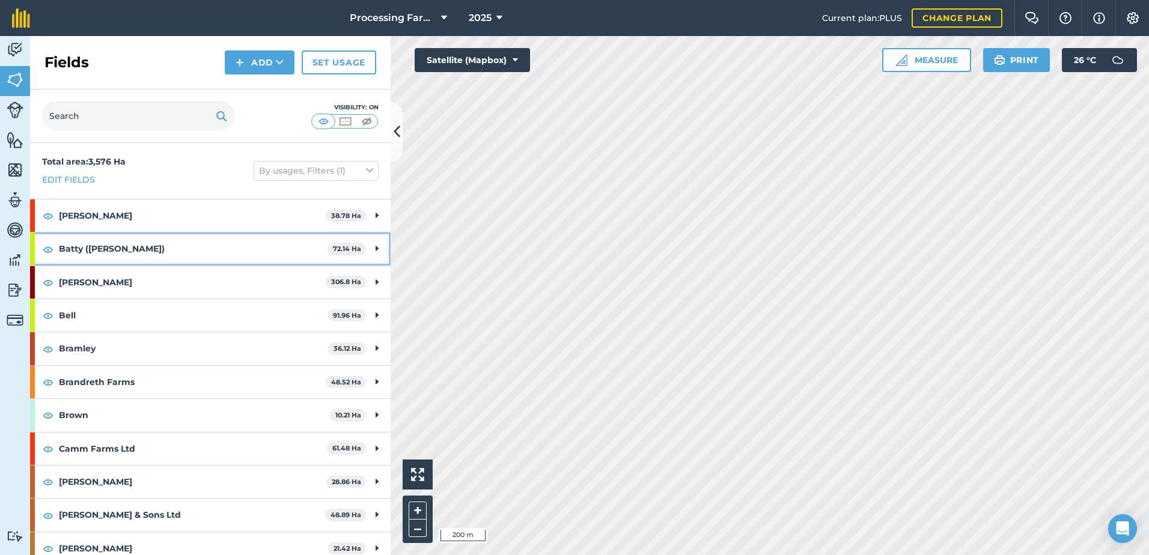
click at [99, 255] on strong "Batty ([PERSON_NAME])" at bounding box center [193, 249] width 269 height 32
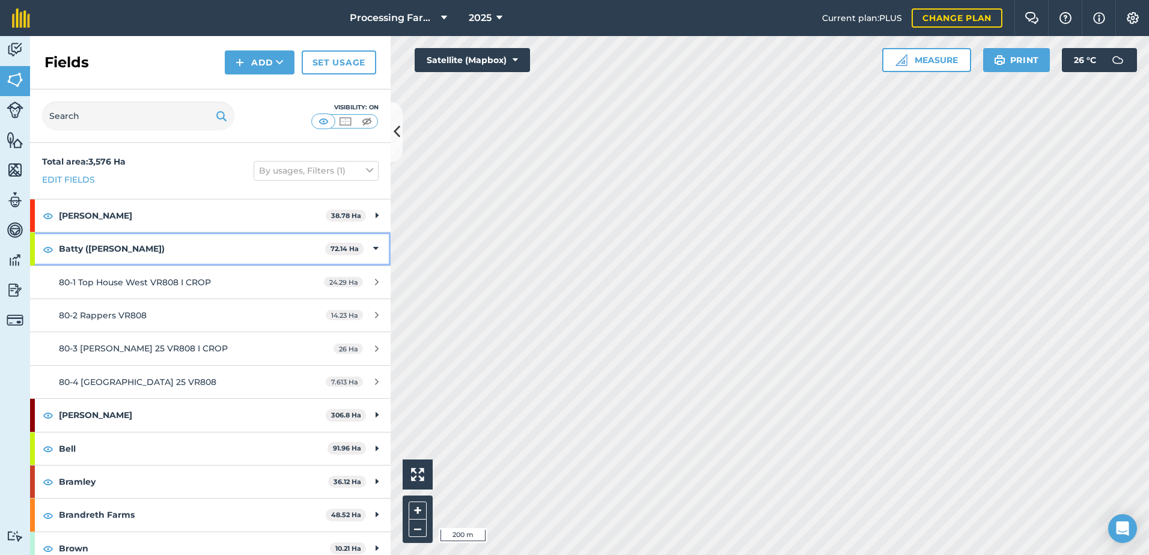
click at [72, 245] on strong "Batty ([PERSON_NAME])" at bounding box center [192, 249] width 266 height 32
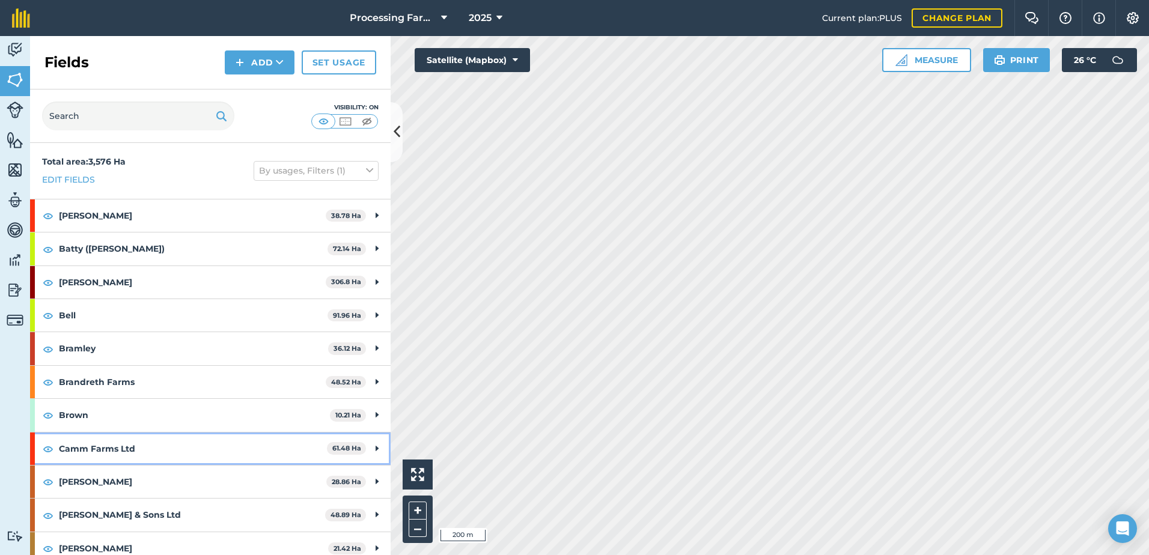
click at [126, 450] on strong "Camm Farms Ltd" at bounding box center [193, 449] width 268 height 32
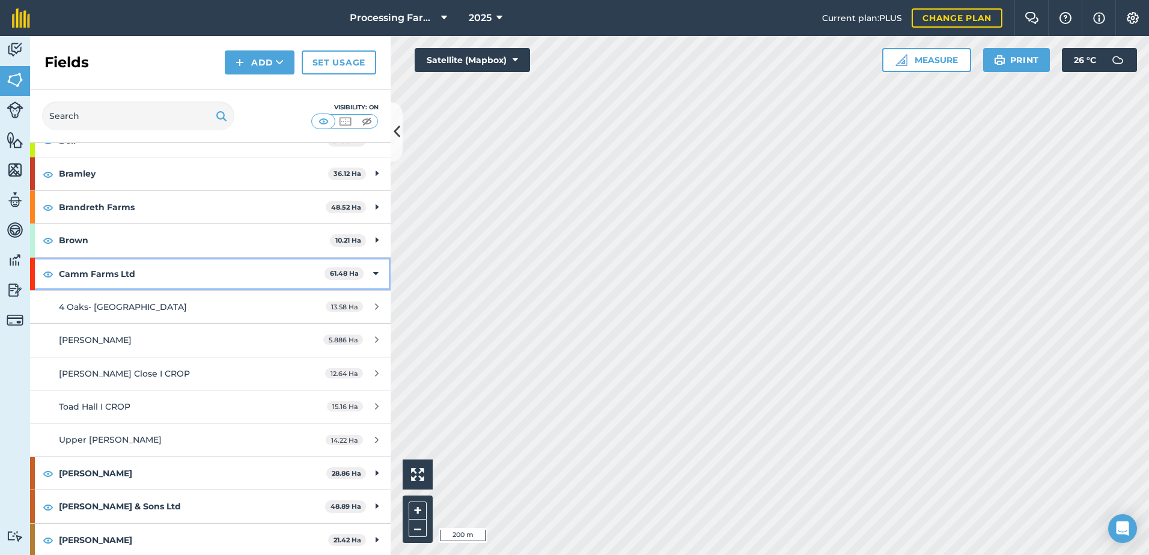
scroll to position [180, 0]
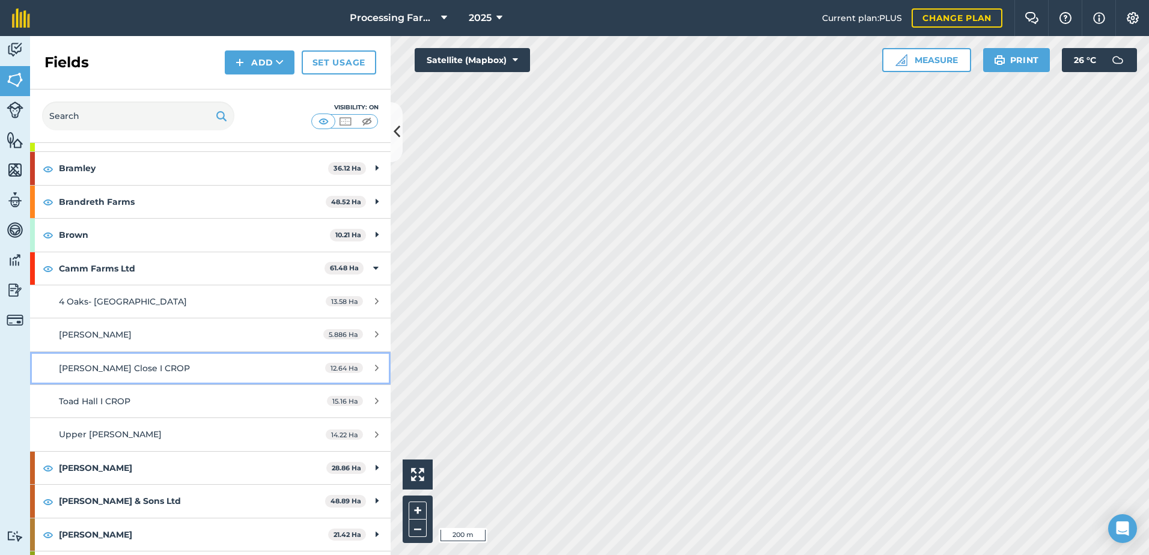
click at [139, 368] on span "[PERSON_NAME] Close I CROP" at bounding box center [124, 368] width 131 height 11
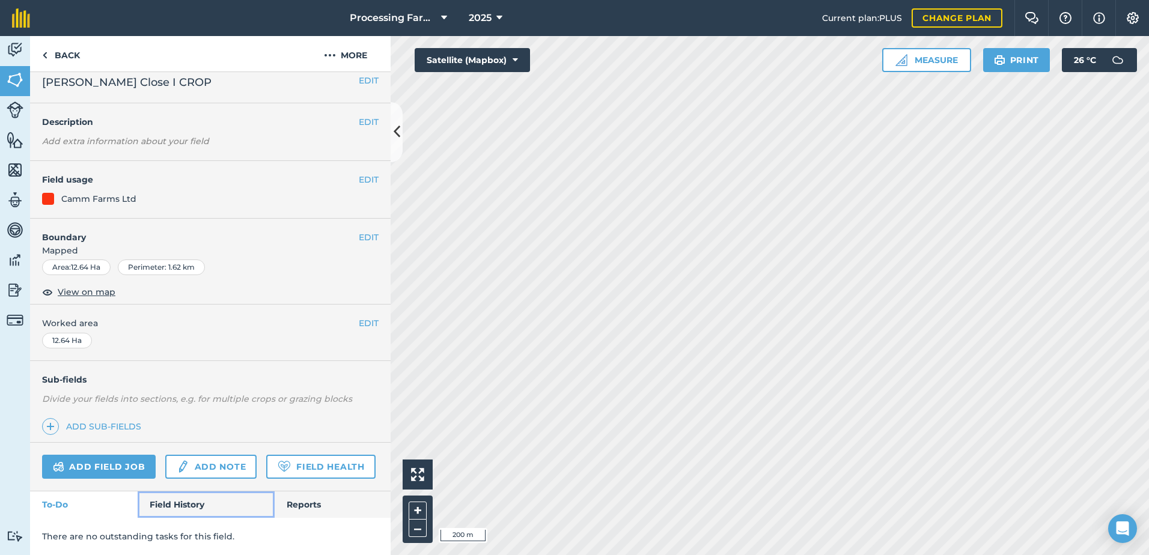
click at [206, 507] on link "Field History" at bounding box center [206, 505] width 136 height 26
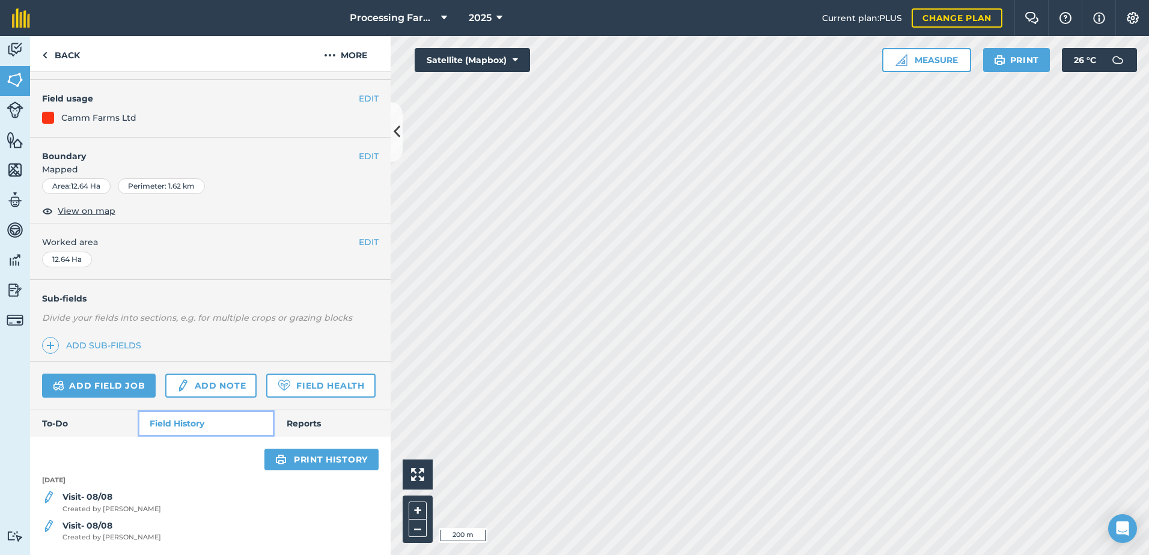
scroll to position [125, 0]
click at [102, 500] on strong "Visit- 08/08" at bounding box center [88, 497] width 50 height 11
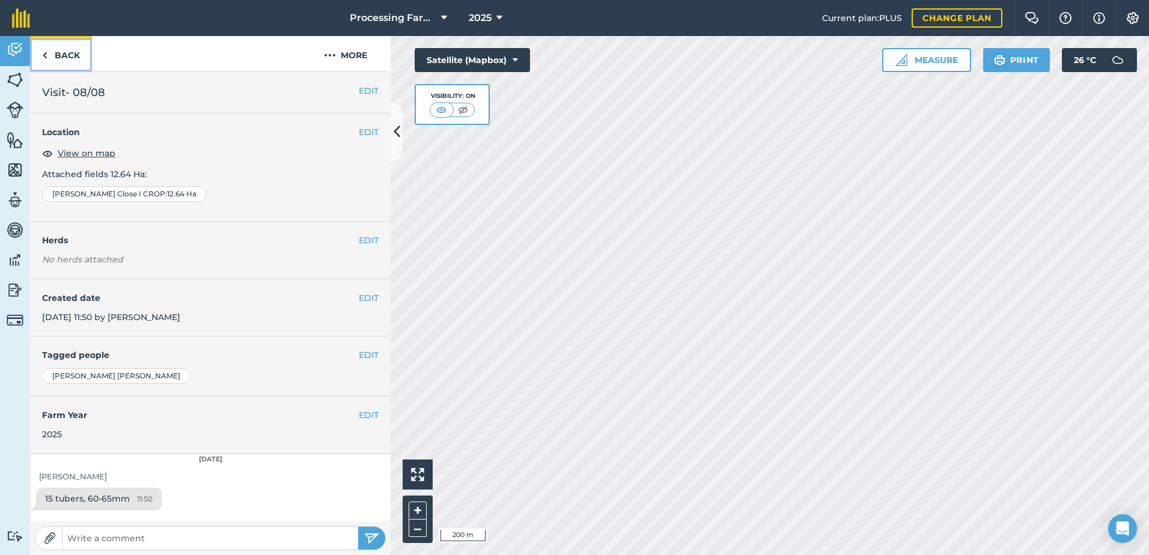
click at [67, 60] on link "Back" at bounding box center [61, 53] width 62 height 35
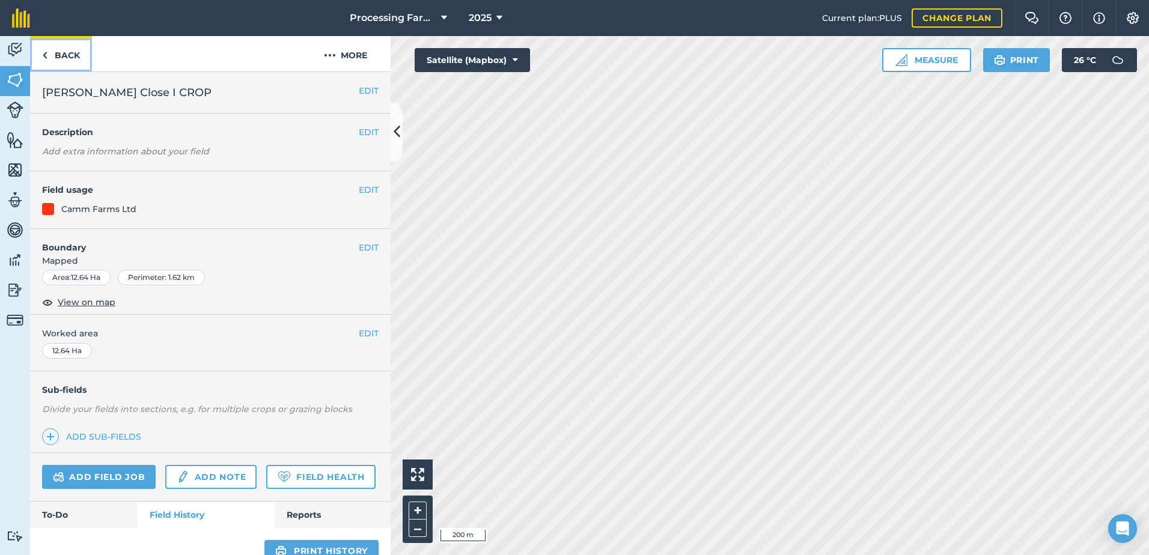
click at [70, 55] on link "Back" at bounding box center [61, 53] width 62 height 35
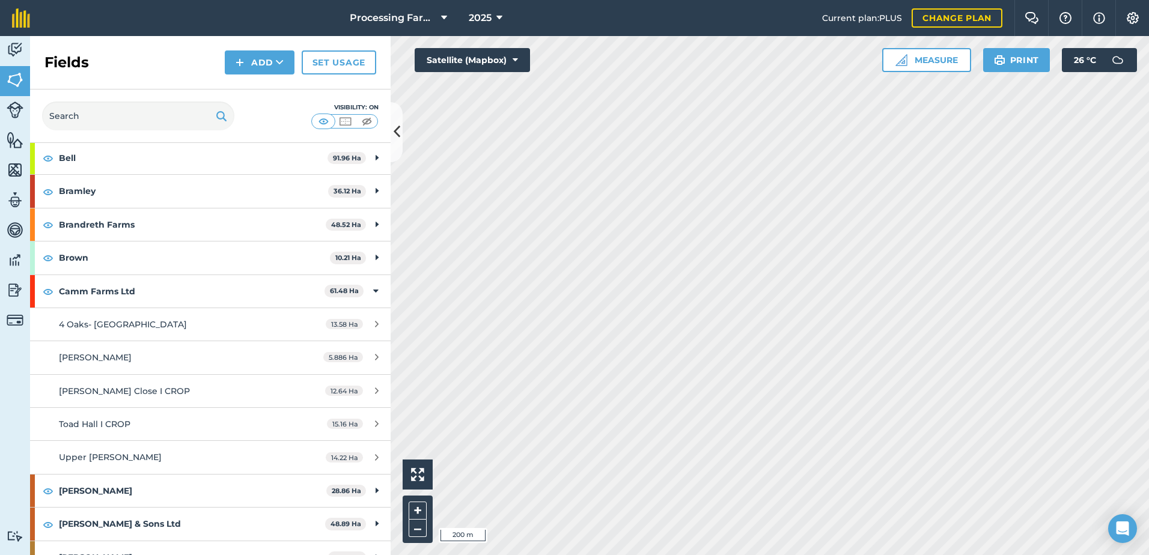
scroll to position [180, 0]
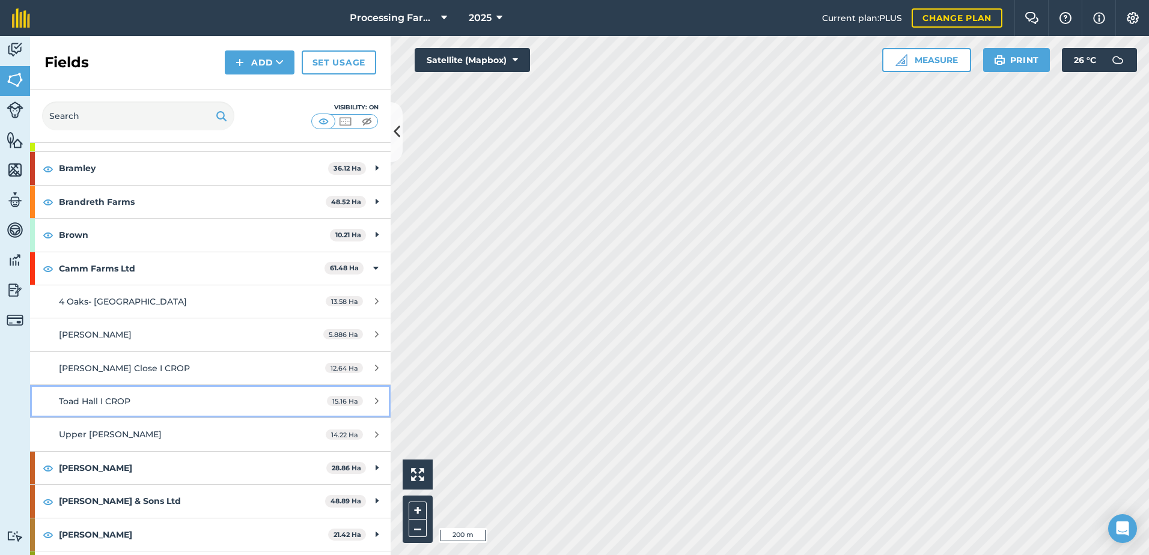
click at [123, 400] on span "Toad Hall I CROP" at bounding box center [95, 401] width 72 height 11
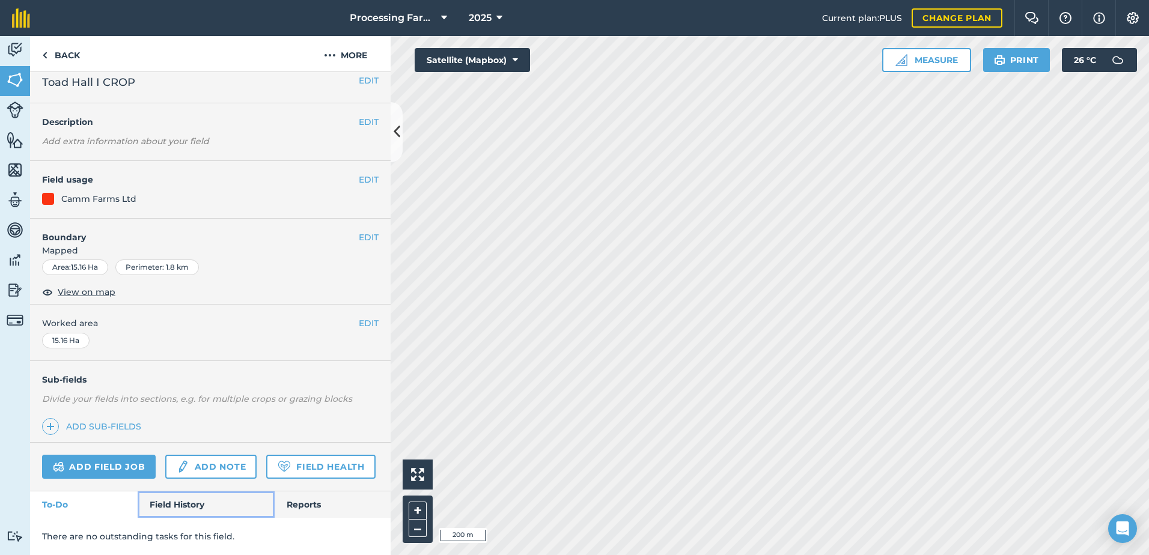
click at [178, 501] on link "Field History" at bounding box center [206, 505] width 136 height 26
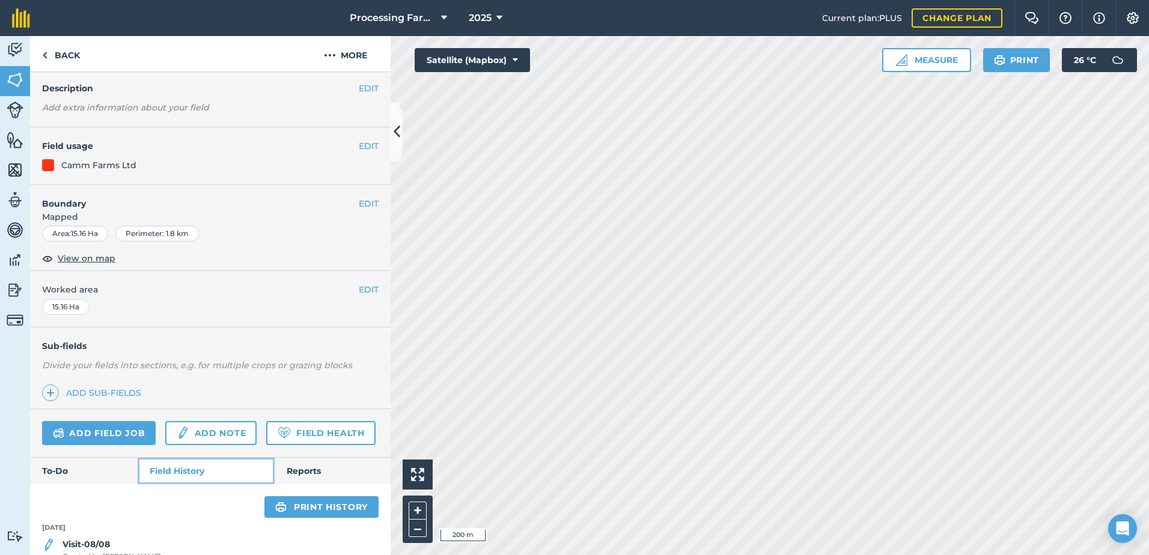
scroll to position [96, 0]
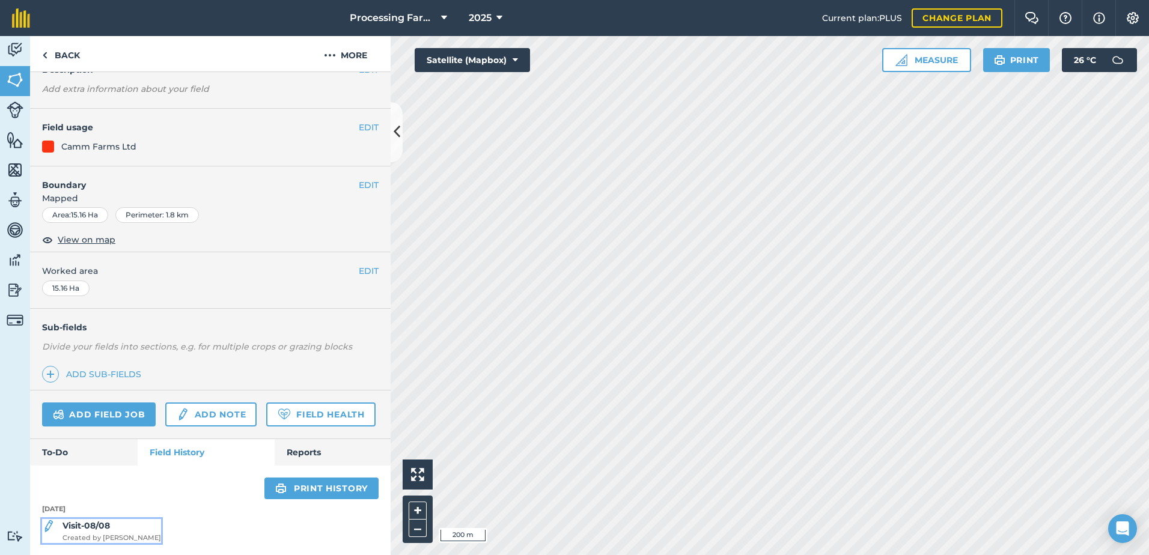
click at [95, 533] on span "Created by [PERSON_NAME]" at bounding box center [112, 538] width 99 height 11
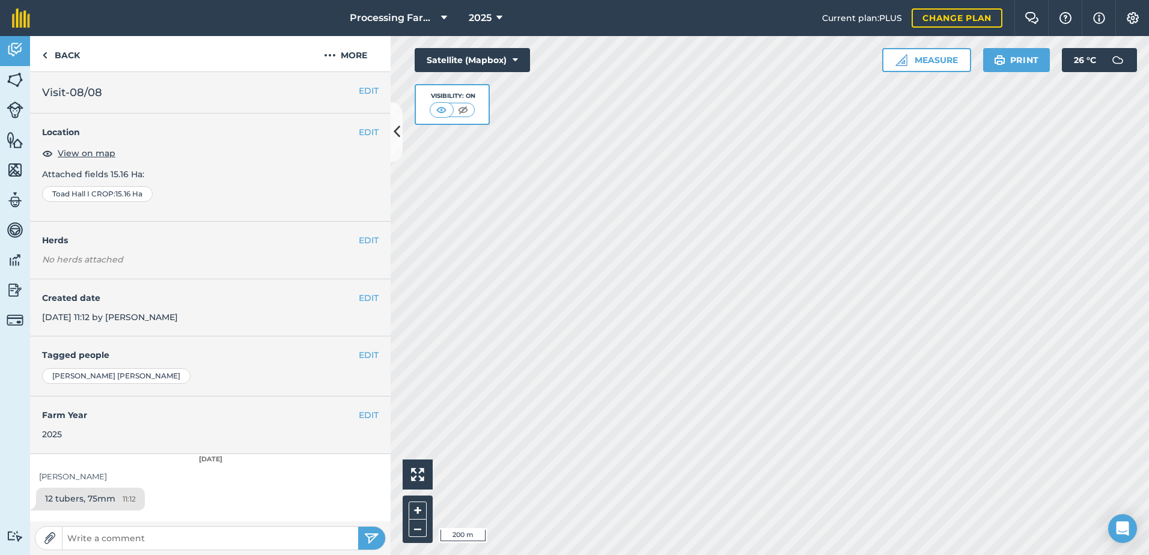
click at [296, 150] on div "View on map" at bounding box center [210, 153] width 337 height 14
click at [61, 53] on link "Back" at bounding box center [61, 53] width 62 height 35
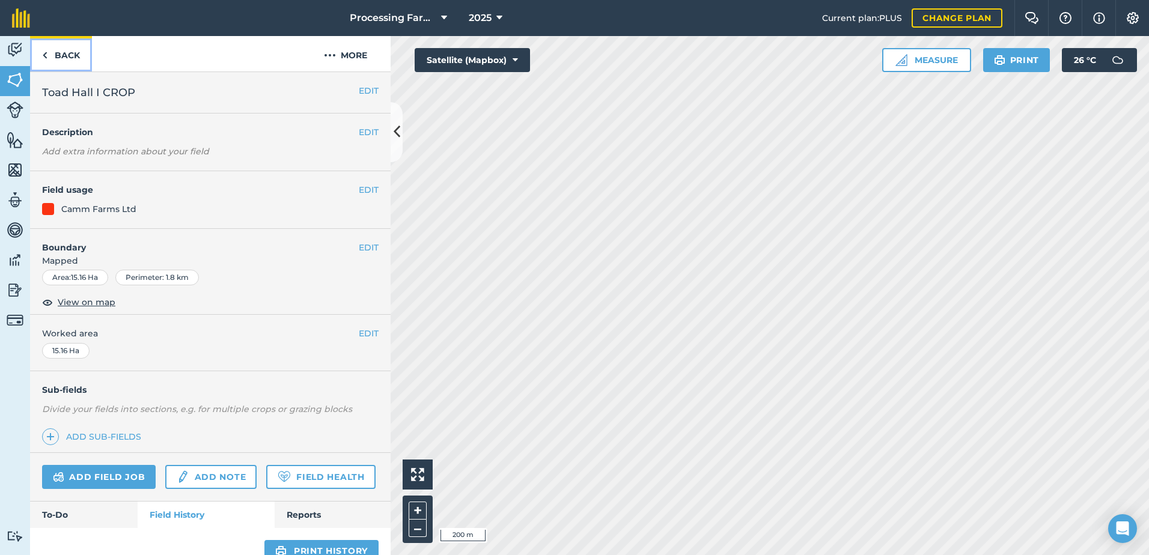
click at [61, 53] on link "Back" at bounding box center [61, 53] width 62 height 35
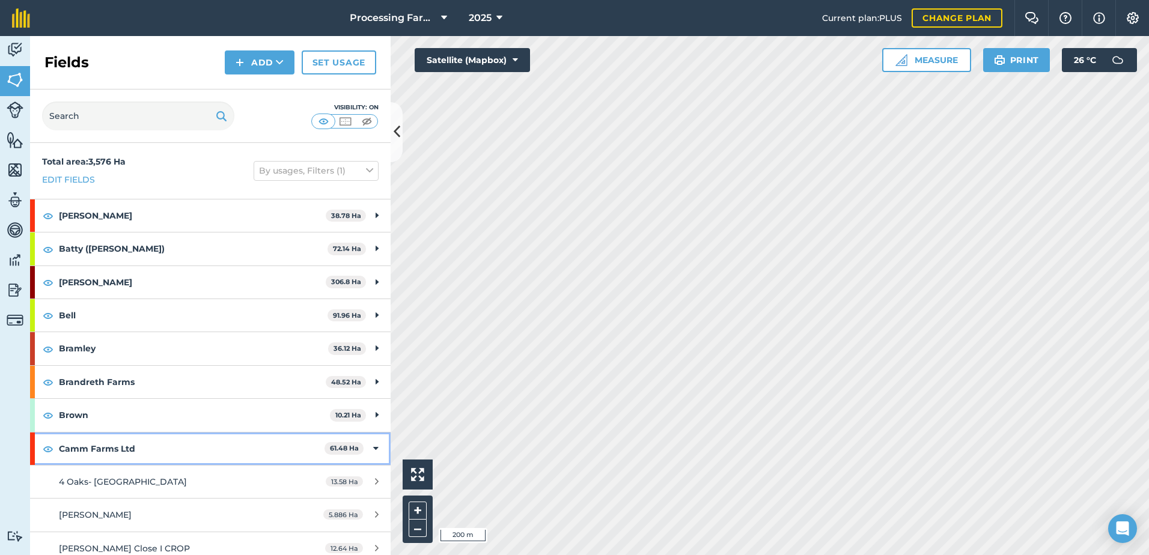
click at [85, 454] on strong "Camm Farms Ltd" at bounding box center [192, 449] width 266 height 32
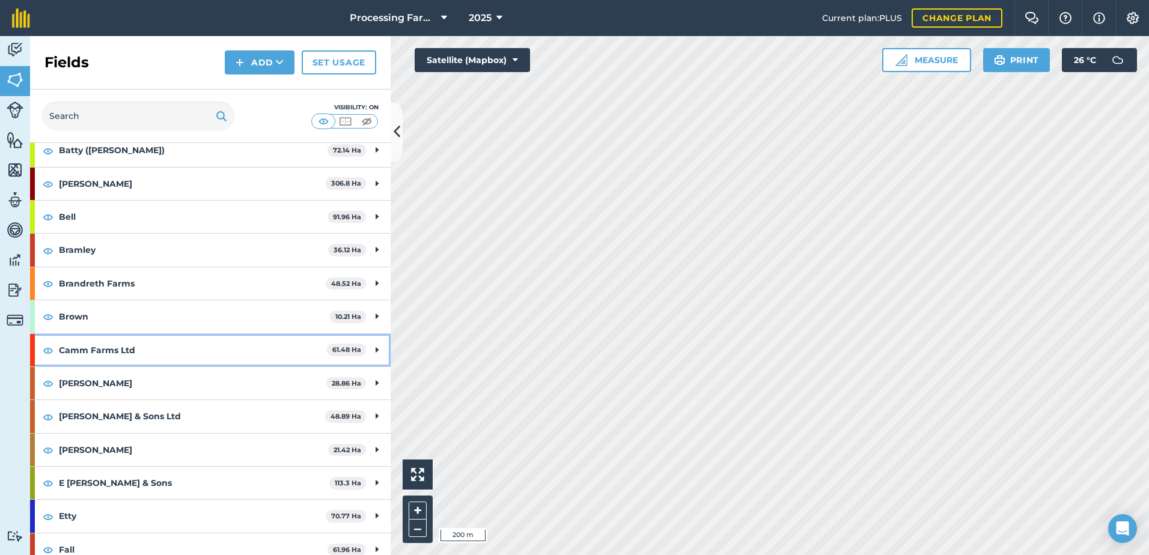
scroll to position [120, 0]
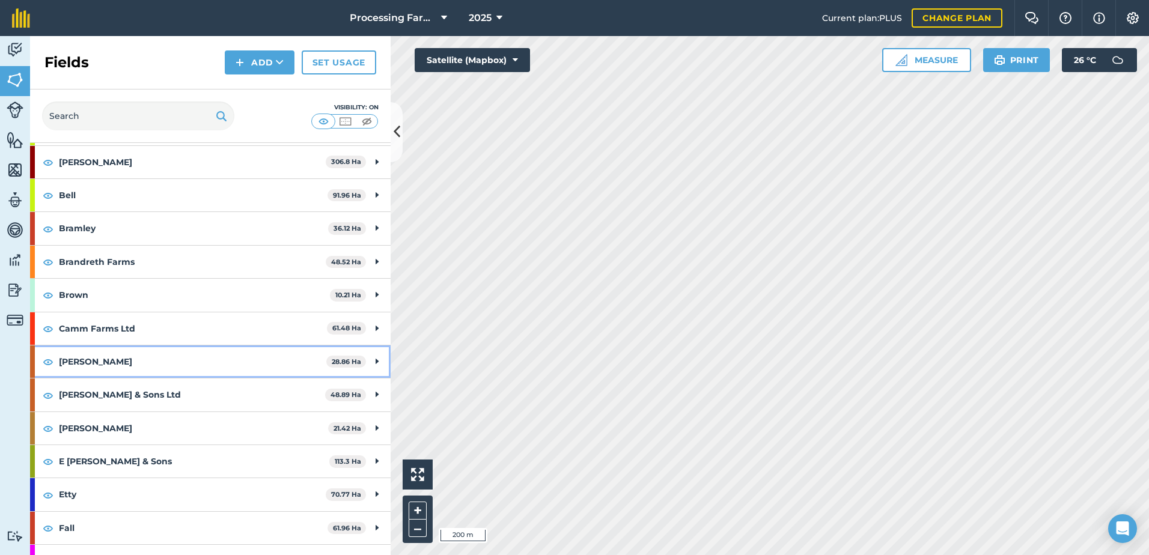
click at [76, 361] on strong "[PERSON_NAME]" at bounding box center [192, 362] width 267 height 32
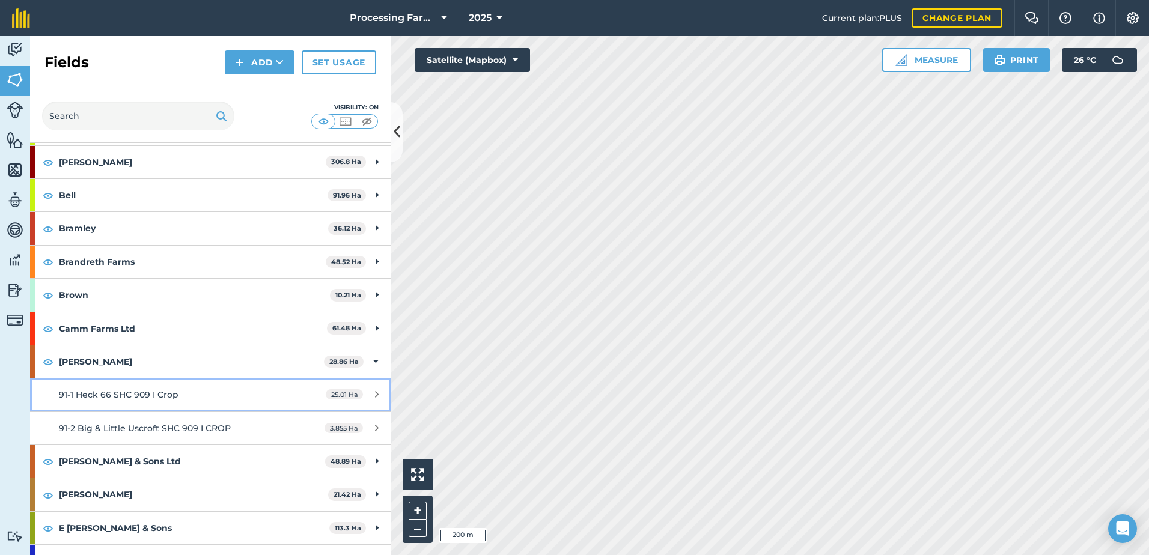
click at [168, 394] on span "91-1 Heck 66 SHC 909 I Crop" at bounding box center [119, 394] width 120 height 11
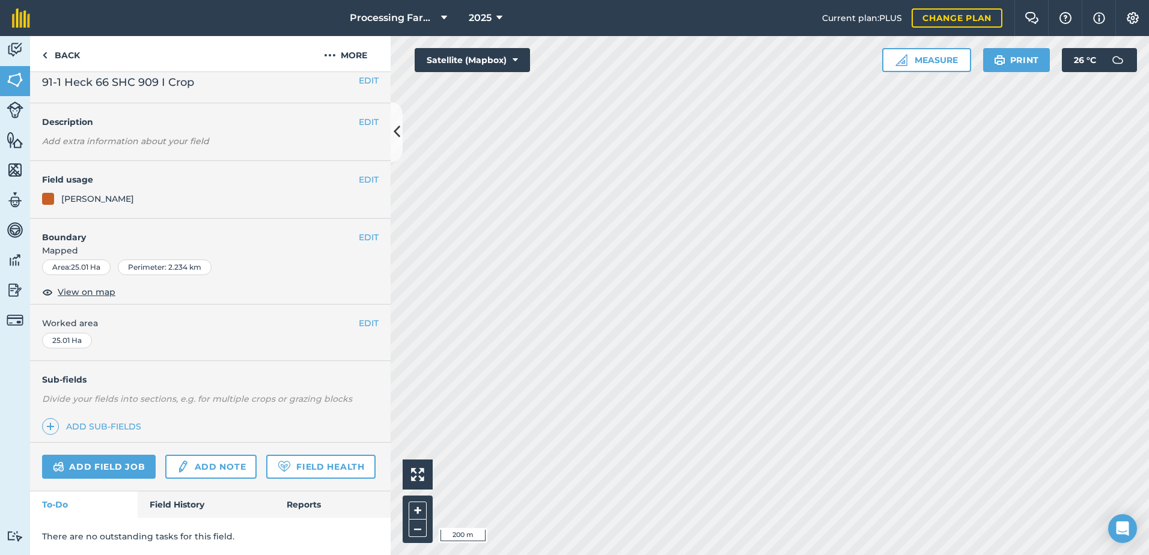
scroll to position [44, 0]
click at [168, 508] on link "Field History" at bounding box center [206, 505] width 136 height 26
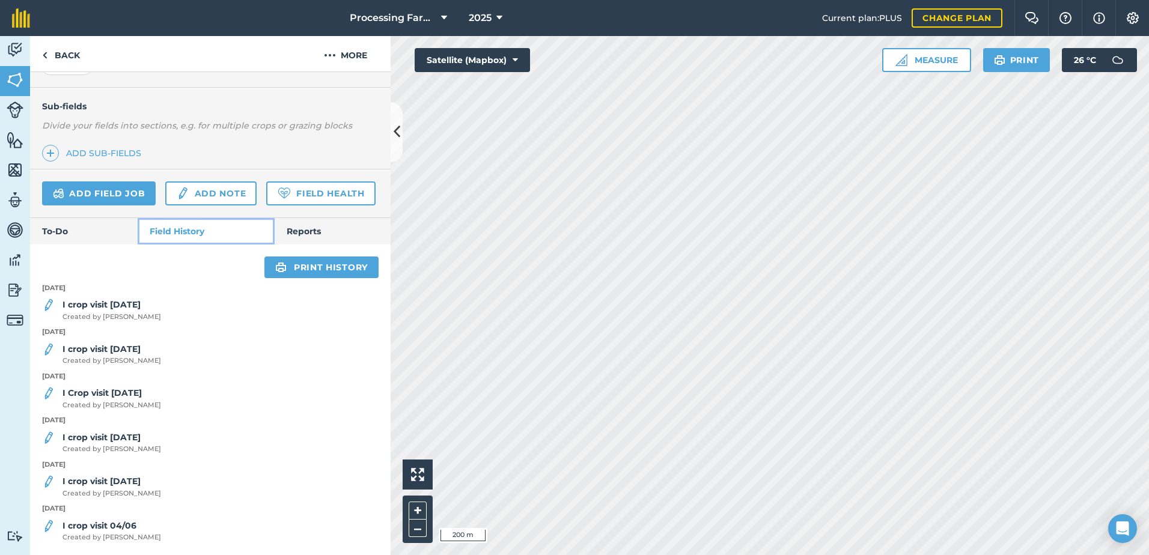
scroll to position [317, 0]
click at [121, 291] on p "[DATE]" at bounding box center [210, 288] width 361 height 11
click at [124, 307] on strong "I crop visit [DATE]" at bounding box center [102, 304] width 78 height 11
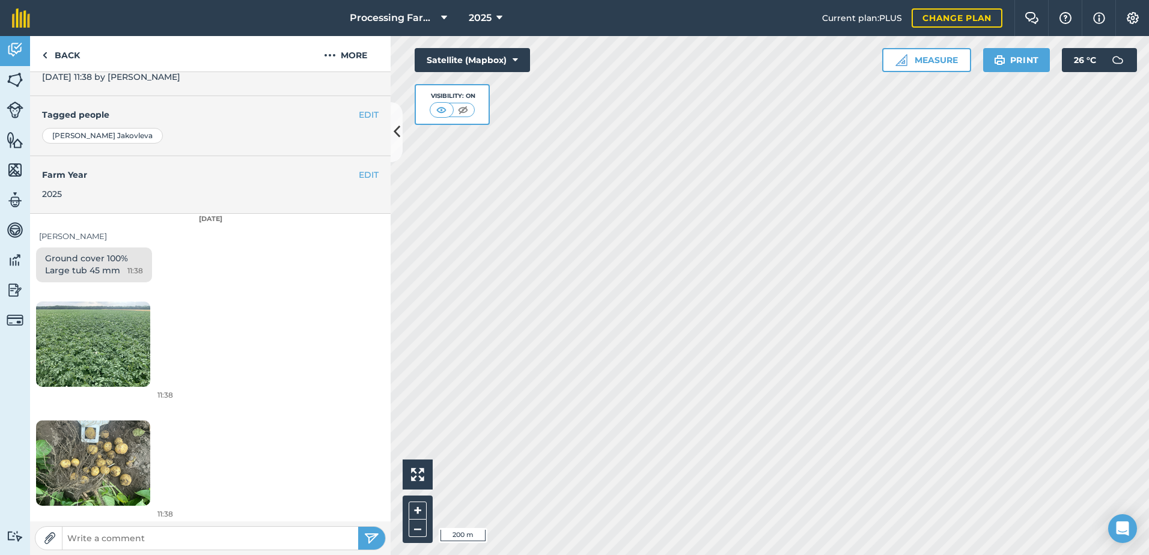
scroll to position [244, 0]
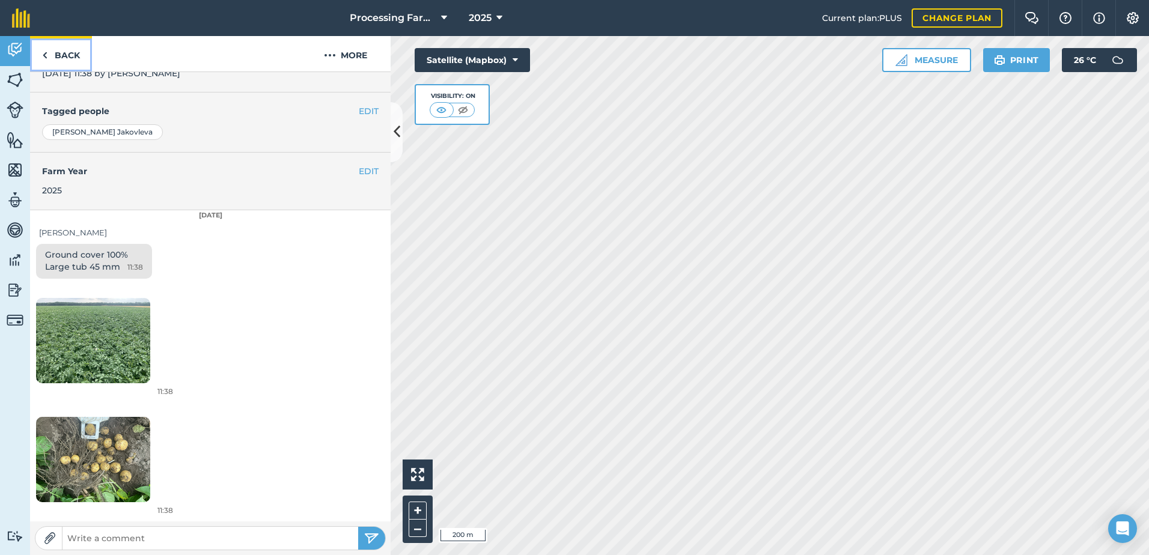
click at [78, 56] on link "Back" at bounding box center [61, 53] width 62 height 35
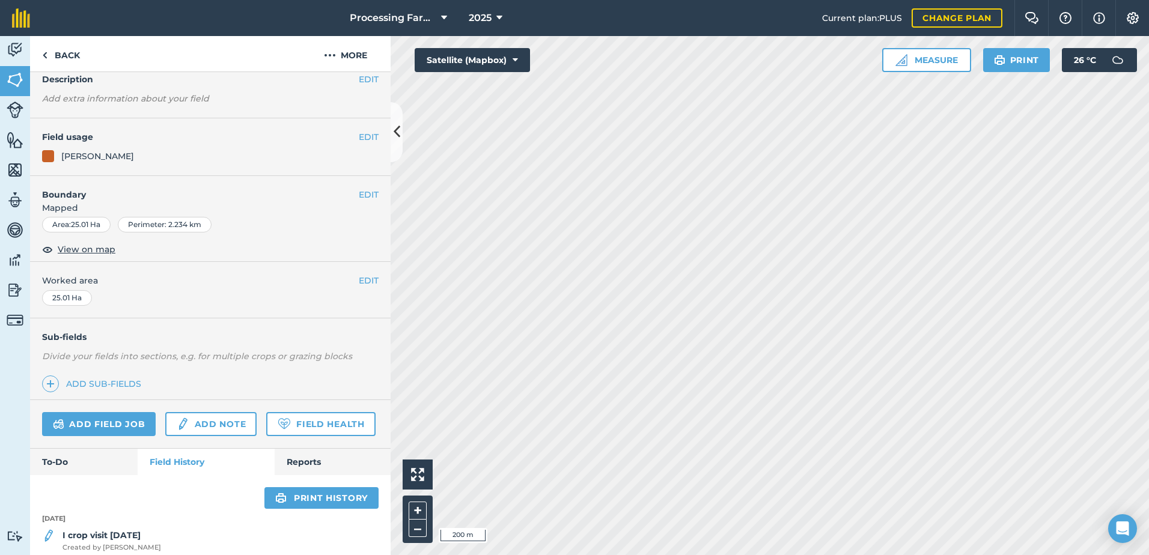
scroll to position [301, 0]
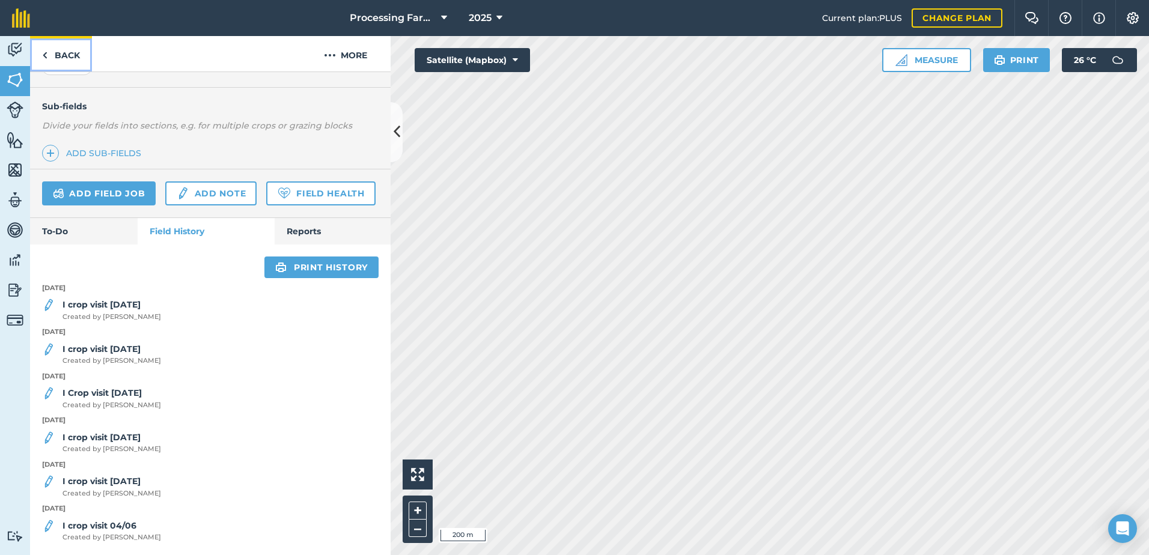
click at [65, 58] on link "Back" at bounding box center [61, 53] width 62 height 35
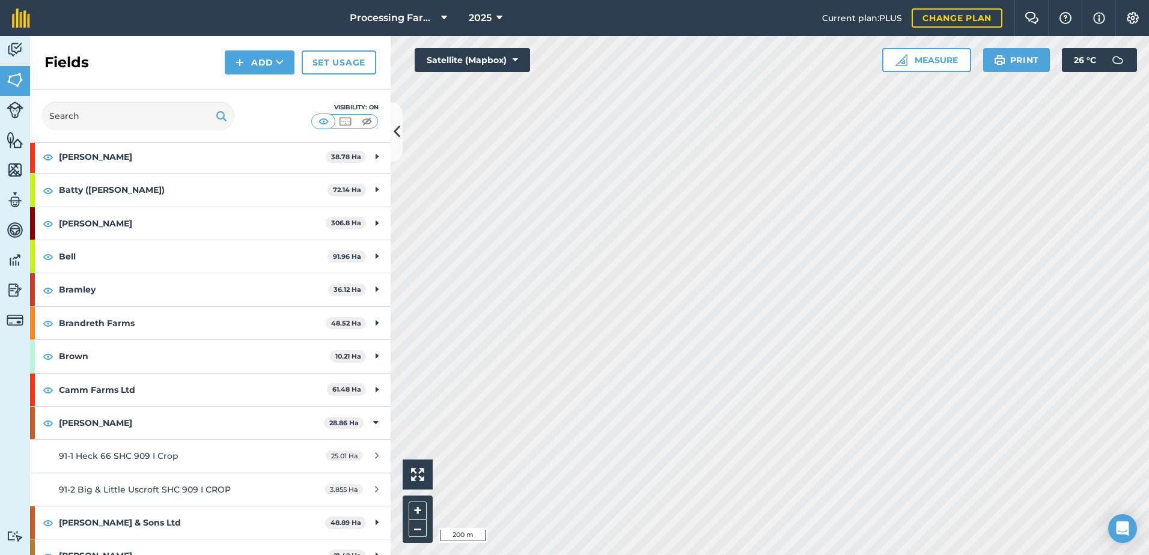
scroll to position [180, 0]
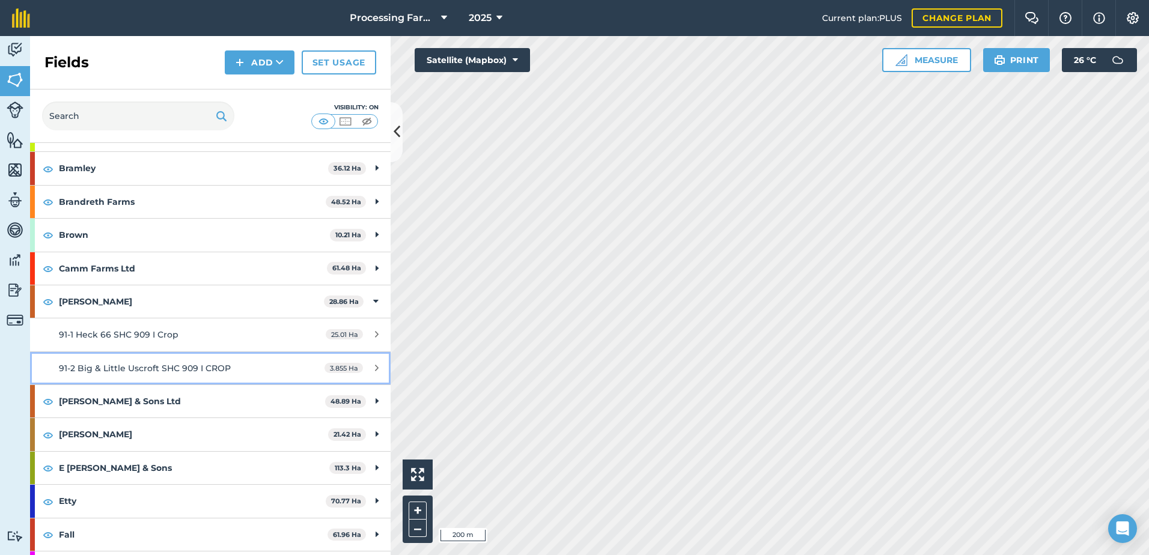
click at [148, 373] on span "91-2 Big & Little Uscroft SHC 909 I CROP" at bounding box center [145, 368] width 172 height 11
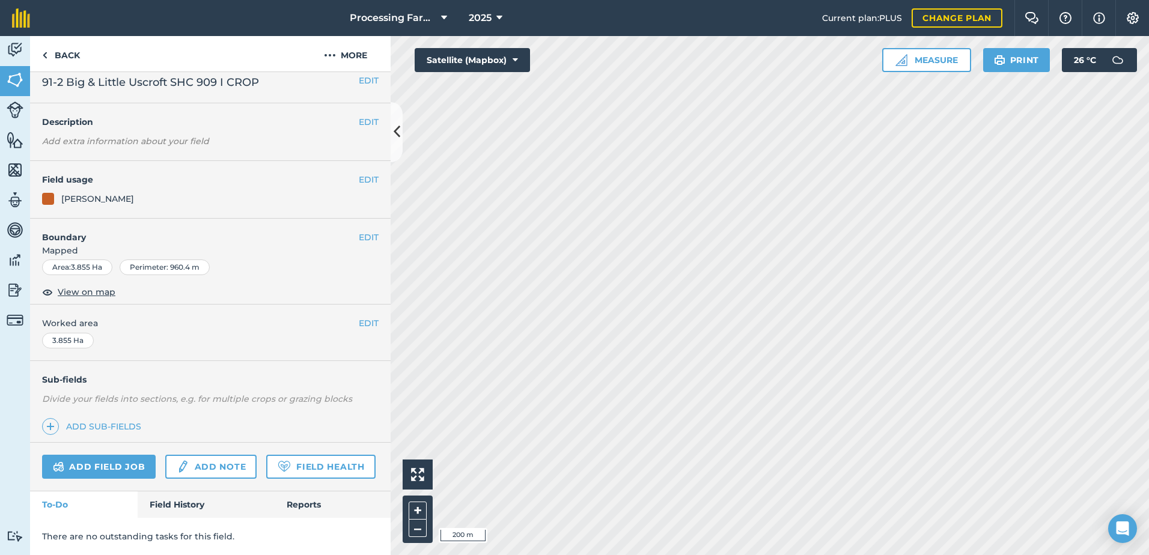
scroll to position [44, 0]
click at [191, 501] on link "Field History" at bounding box center [206, 505] width 136 height 26
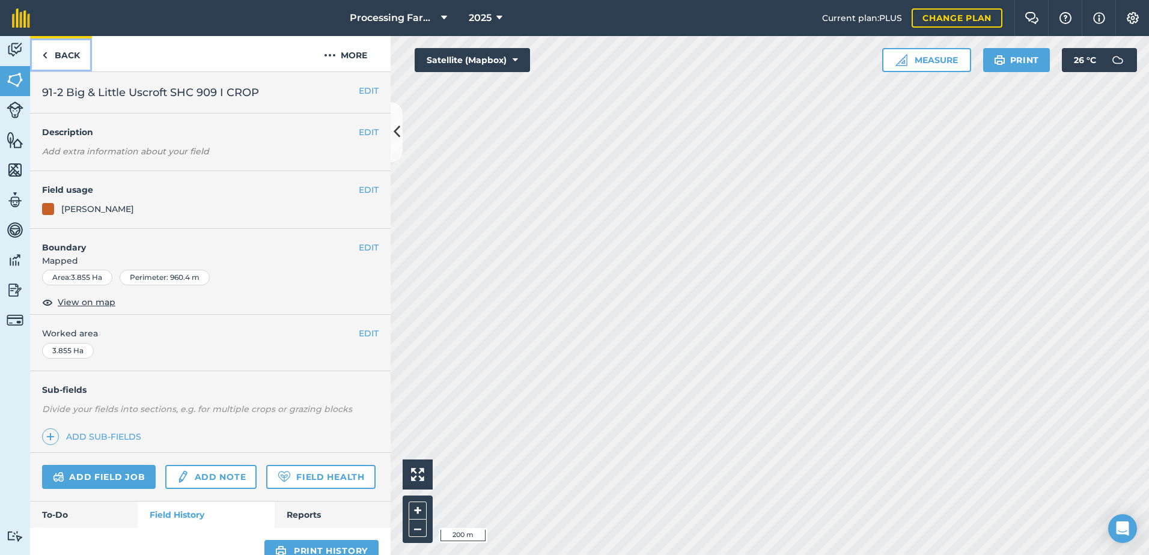
click at [66, 56] on link "Back" at bounding box center [61, 53] width 62 height 35
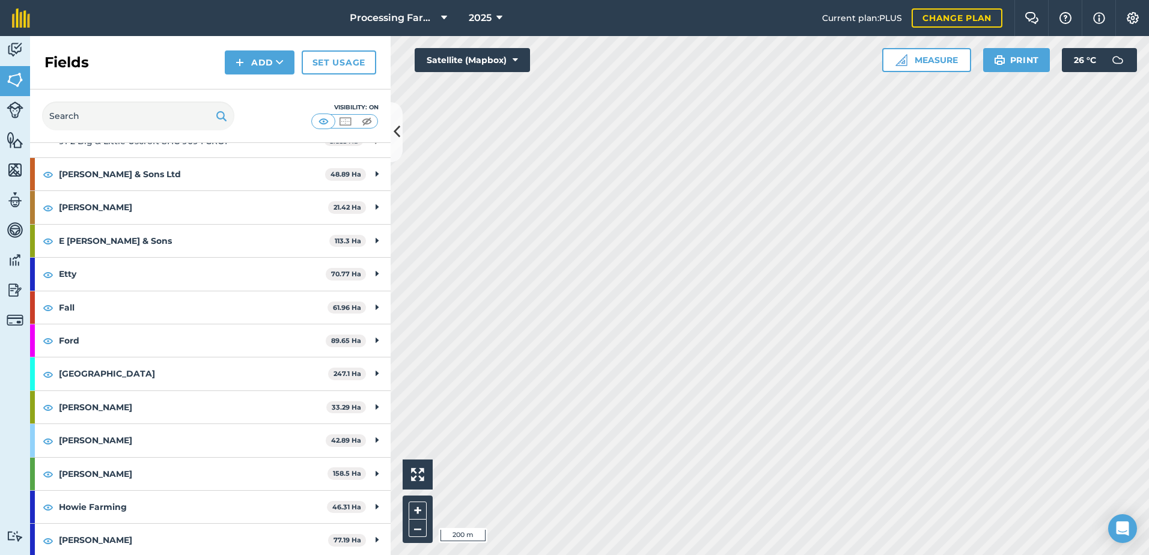
scroll to position [421, 0]
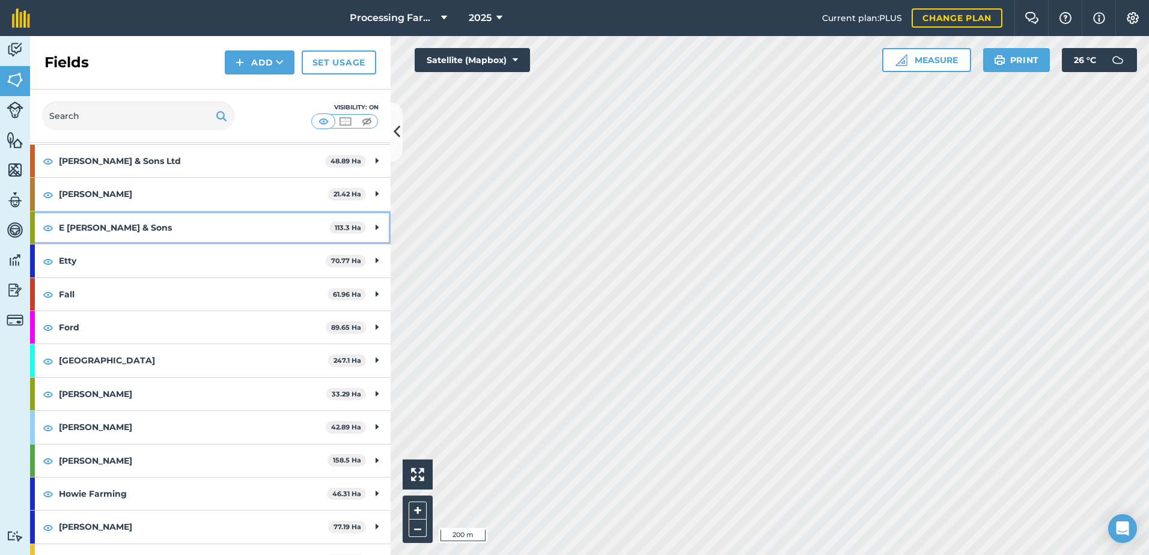
click at [107, 222] on strong "E [PERSON_NAME] & Sons" at bounding box center [194, 228] width 270 height 32
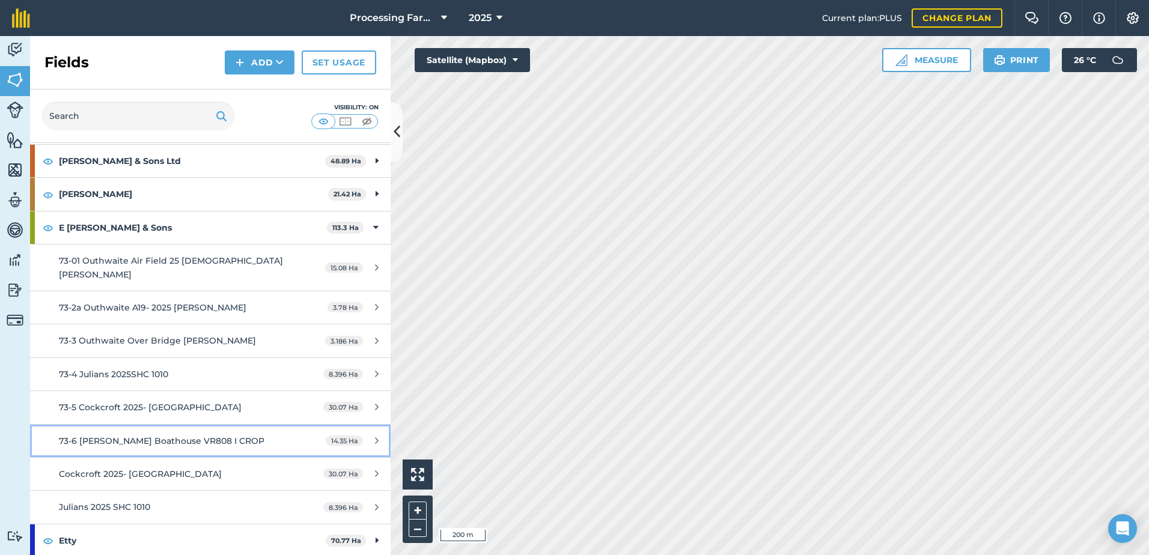
click at [216, 436] on span "73-6 [PERSON_NAME] Boathouse VR808 I CROP" at bounding box center [162, 441] width 206 height 11
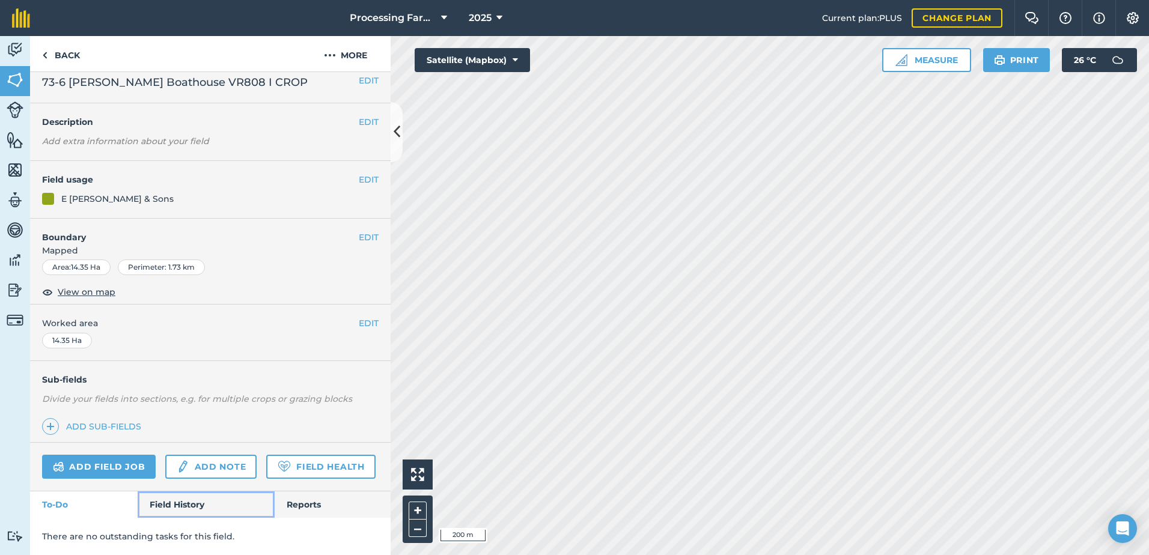
click at [182, 502] on link "Field History" at bounding box center [206, 505] width 136 height 26
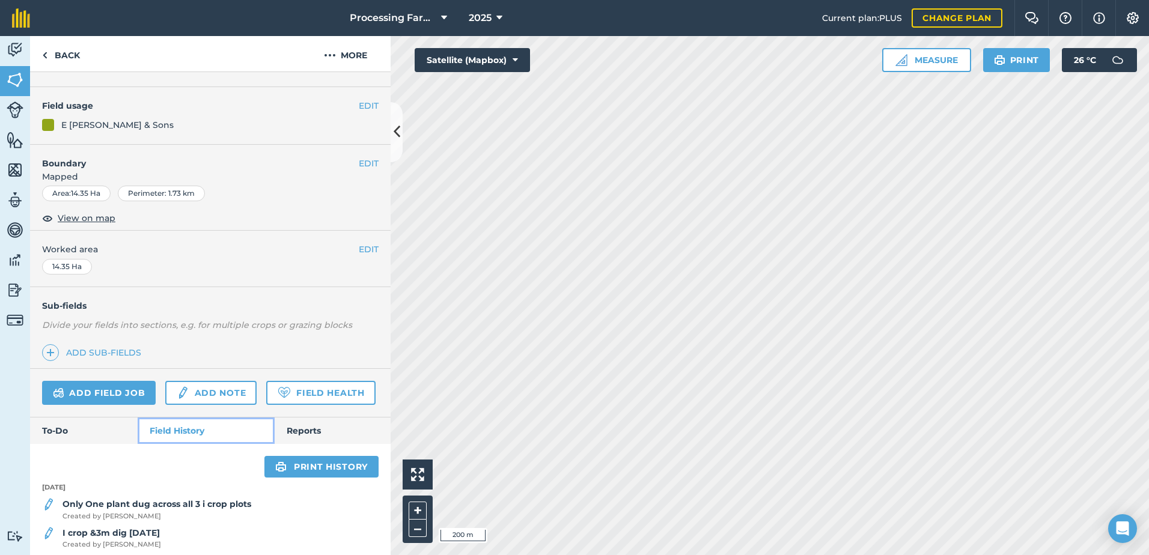
scroll to position [125, 0]
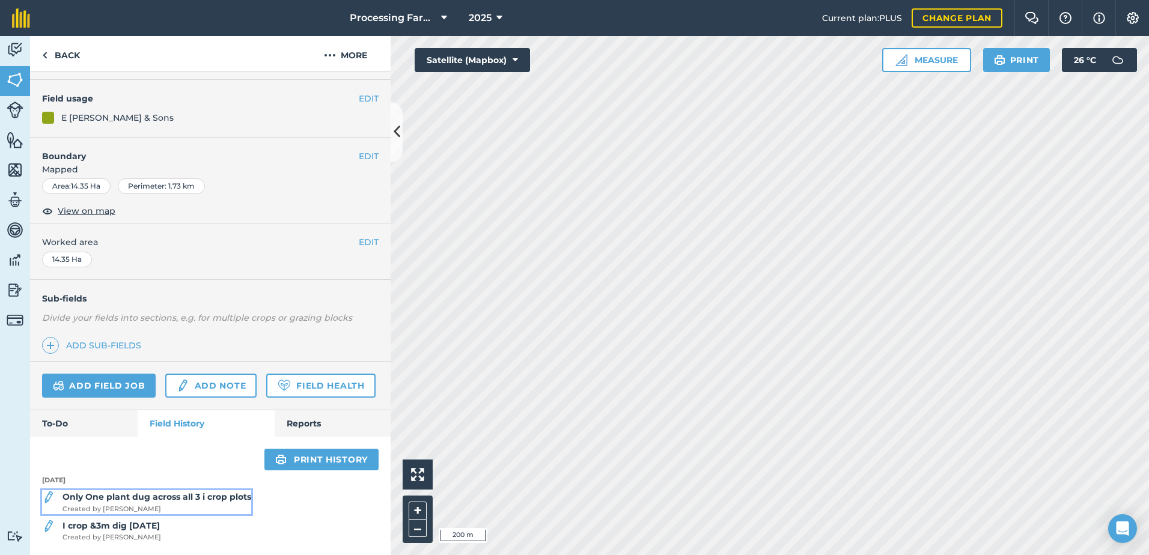
click at [173, 499] on strong "Only One plant dug across all 3 i crop plots" at bounding box center [157, 497] width 189 height 11
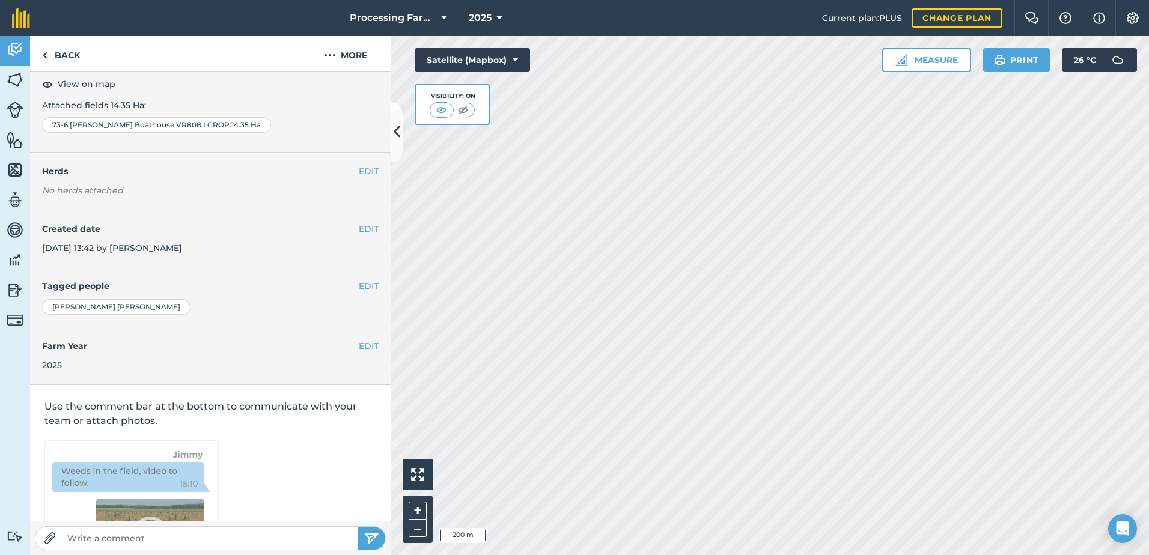
scroll to position [147, 0]
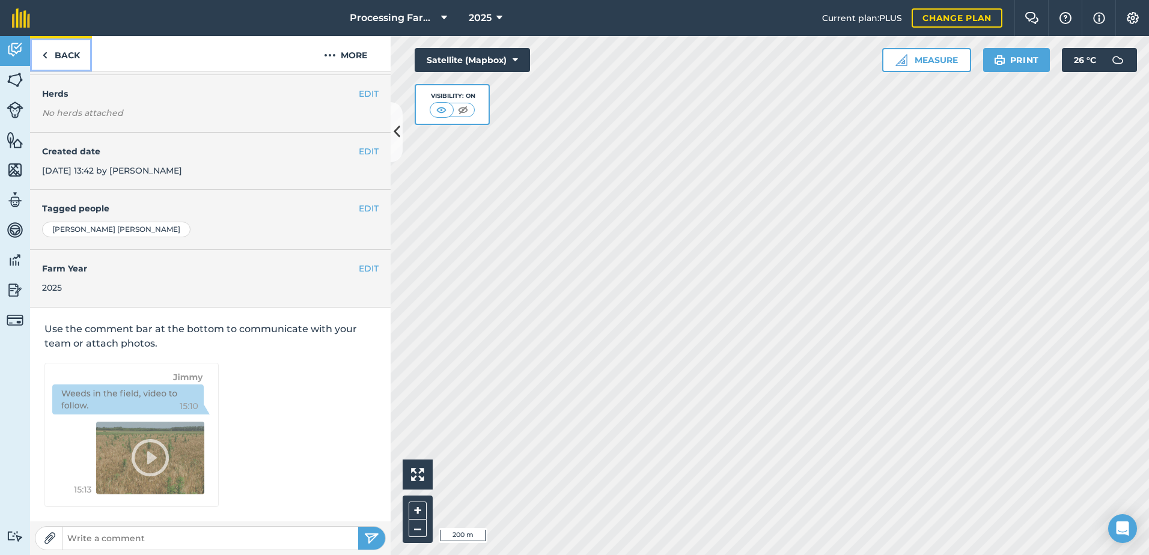
click at [67, 49] on link "Back" at bounding box center [61, 53] width 62 height 35
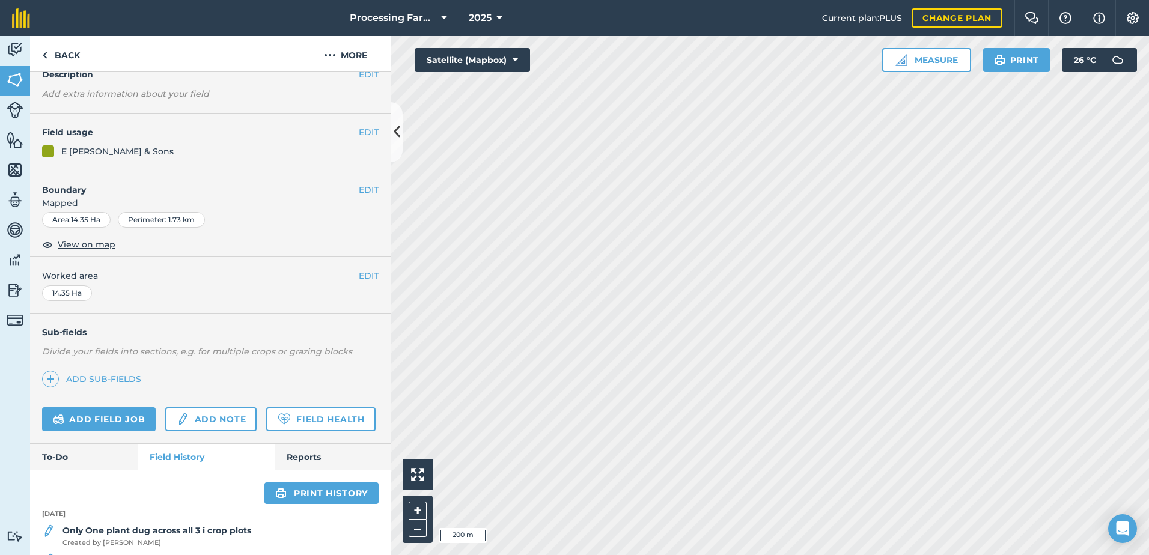
scroll to position [125, 0]
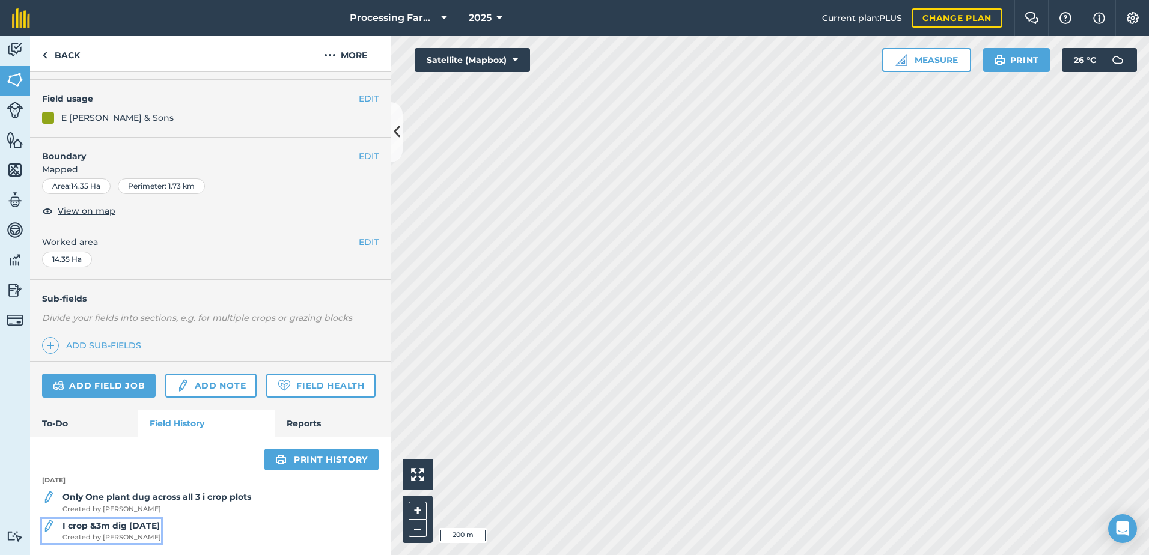
click at [120, 533] on span "Created by [PERSON_NAME]" at bounding box center [112, 538] width 99 height 11
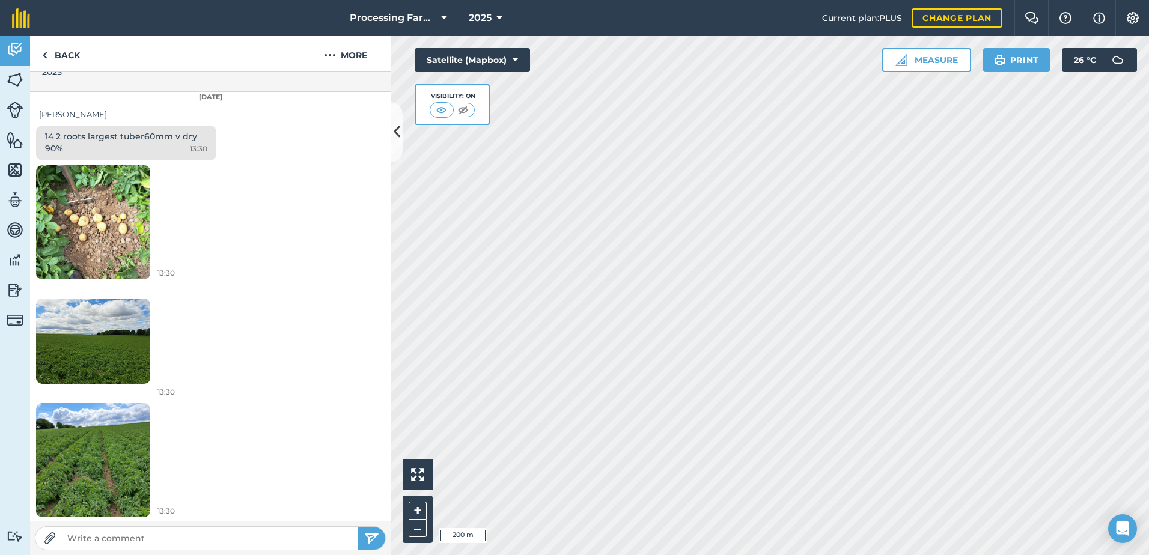
scroll to position [363, 0]
click at [60, 55] on link "Back" at bounding box center [61, 53] width 62 height 35
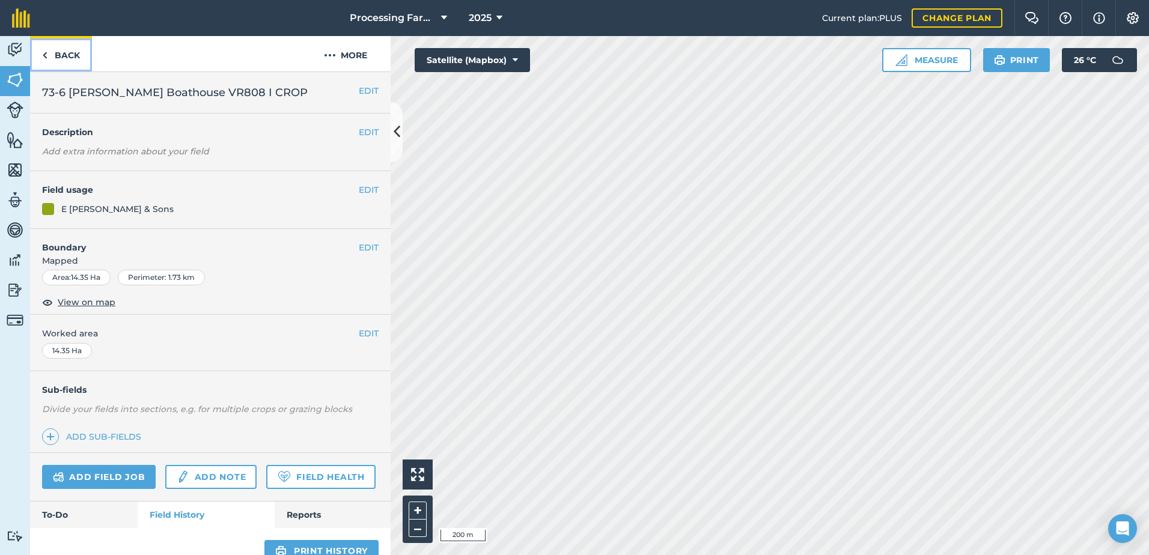
click at [70, 50] on link "Back" at bounding box center [61, 53] width 62 height 35
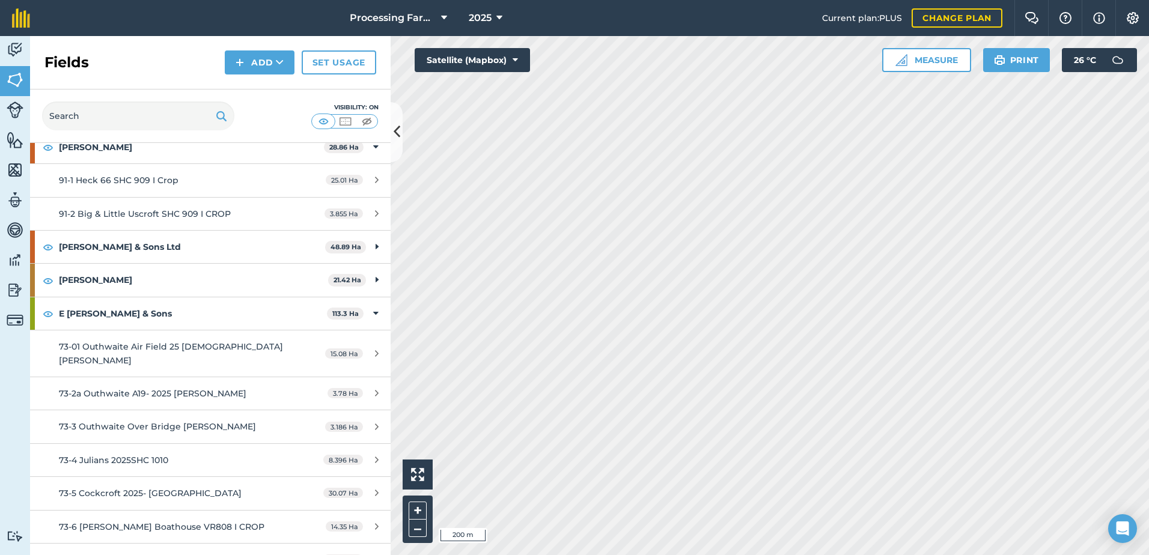
scroll to position [361, 0]
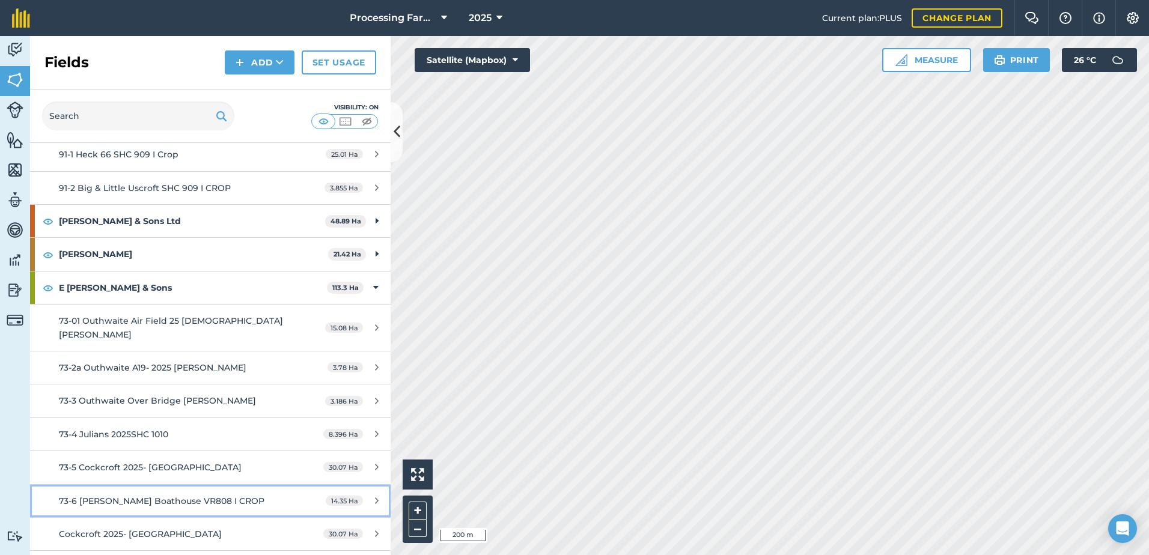
click at [203, 496] on span "73-6 [PERSON_NAME] Boathouse VR808 I CROP" at bounding box center [162, 501] width 206 height 11
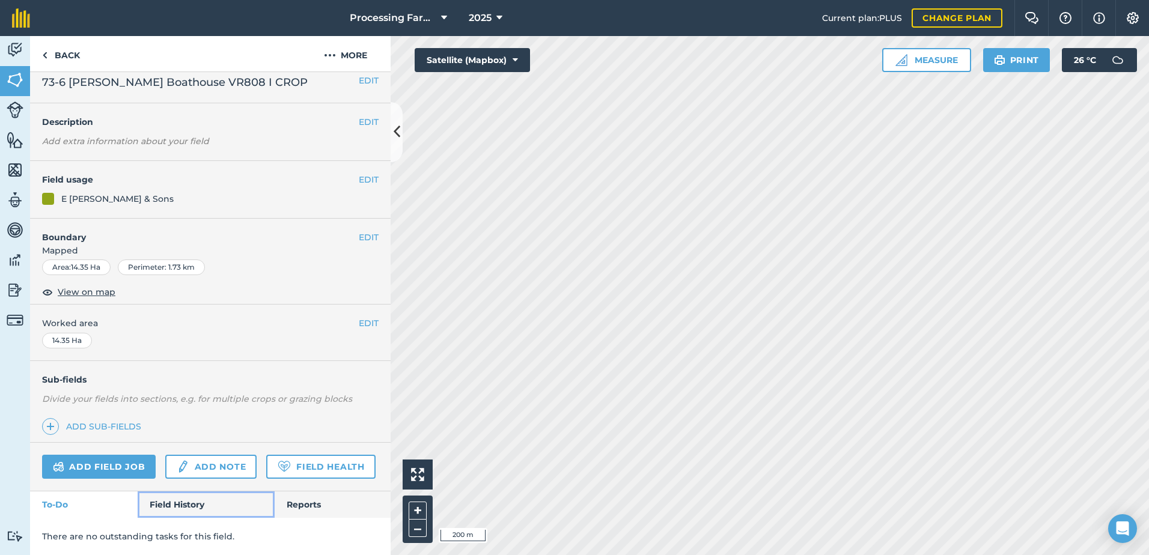
click at [189, 505] on link "Field History" at bounding box center [206, 505] width 136 height 26
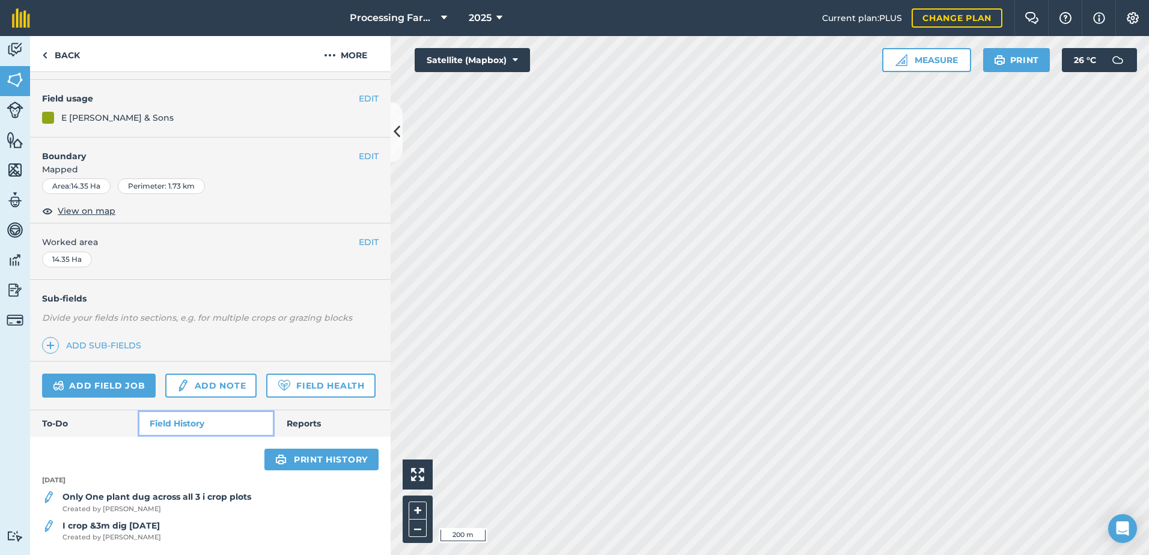
scroll to position [125, 0]
click at [74, 46] on link "Back" at bounding box center [61, 53] width 62 height 35
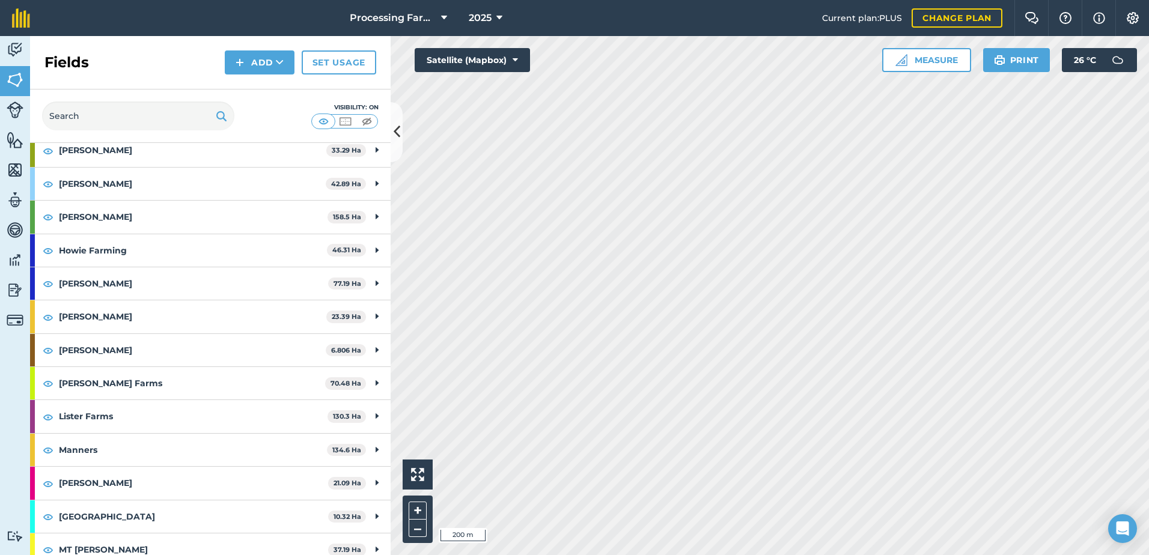
scroll to position [962, 0]
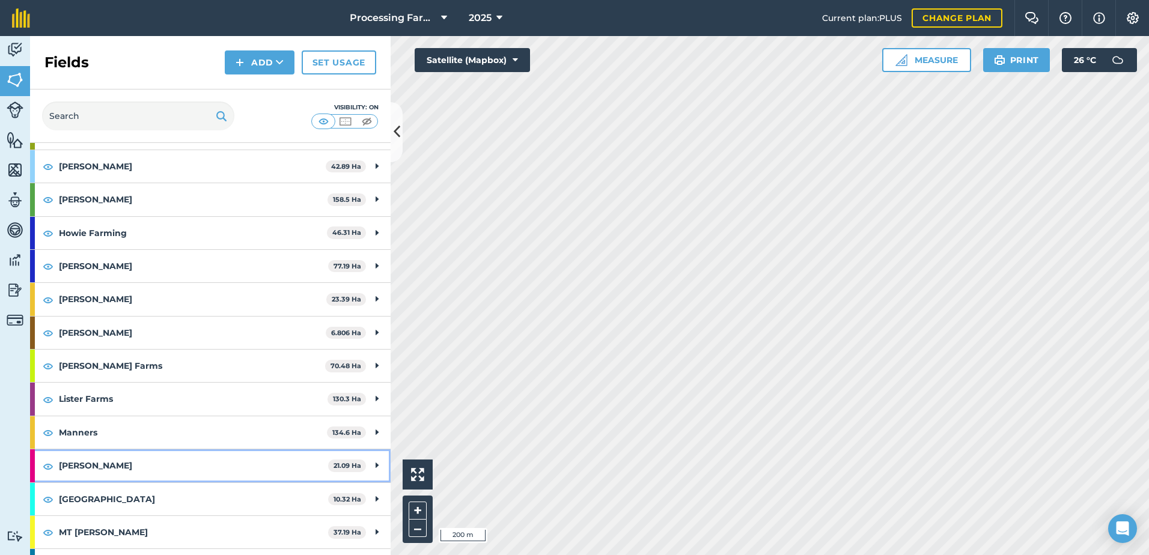
click at [88, 453] on strong "[PERSON_NAME]" at bounding box center [193, 466] width 269 height 32
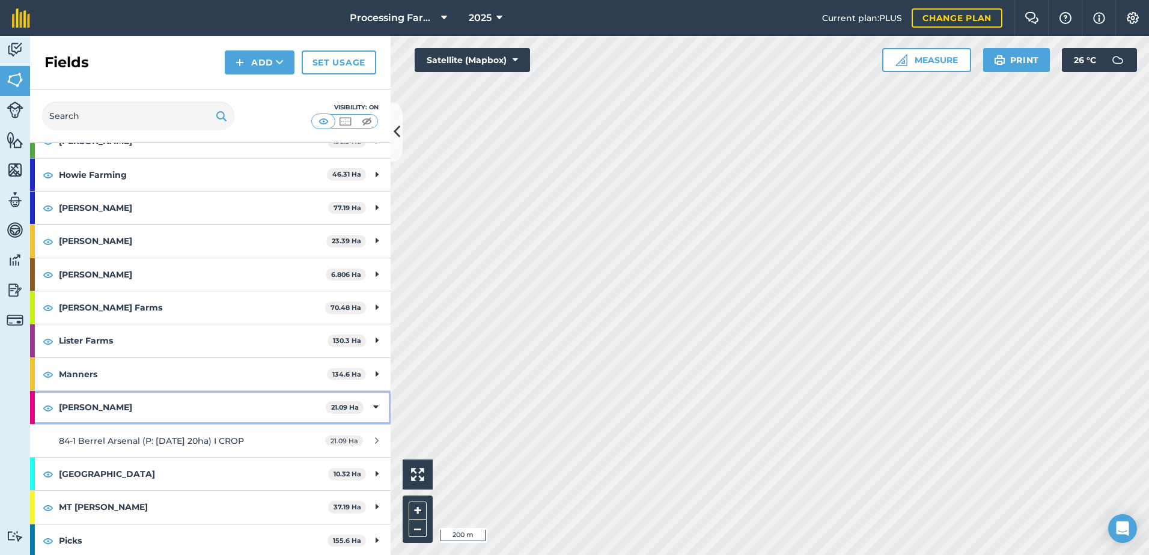
scroll to position [1202, 0]
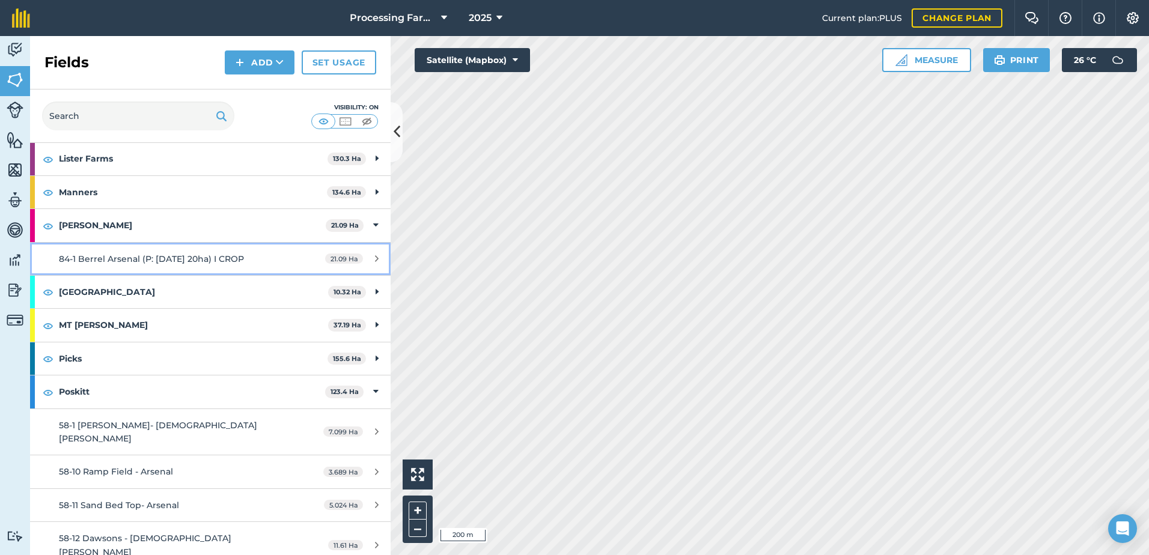
click at [208, 254] on span "84-1 Berrel Arsenal (P: [DATE] 20ha) I CROP" at bounding box center [151, 259] width 185 height 11
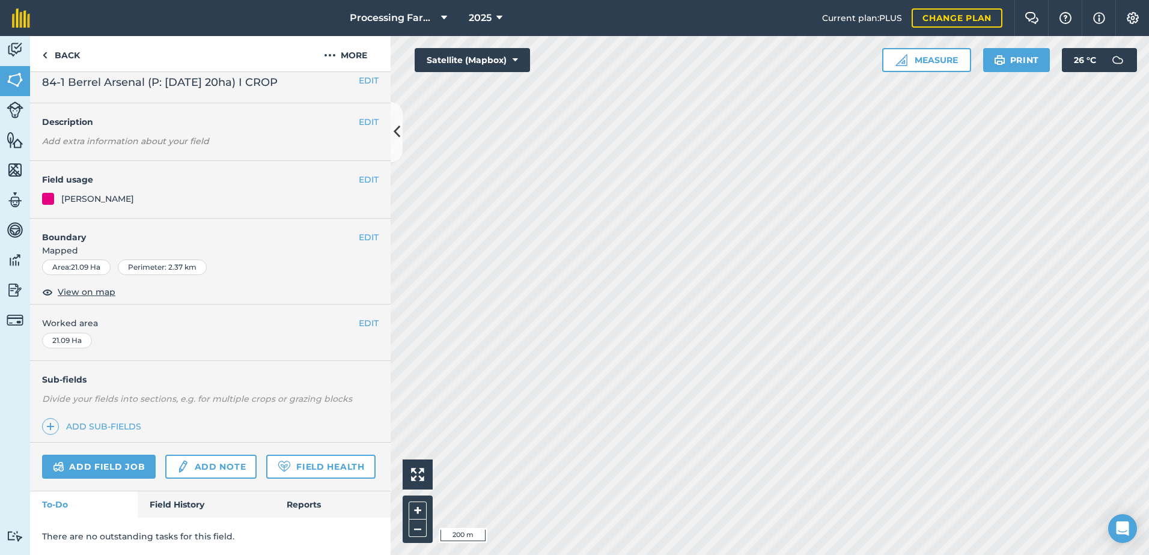
scroll to position [44, 0]
click at [189, 500] on link "Field History" at bounding box center [206, 505] width 136 height 26
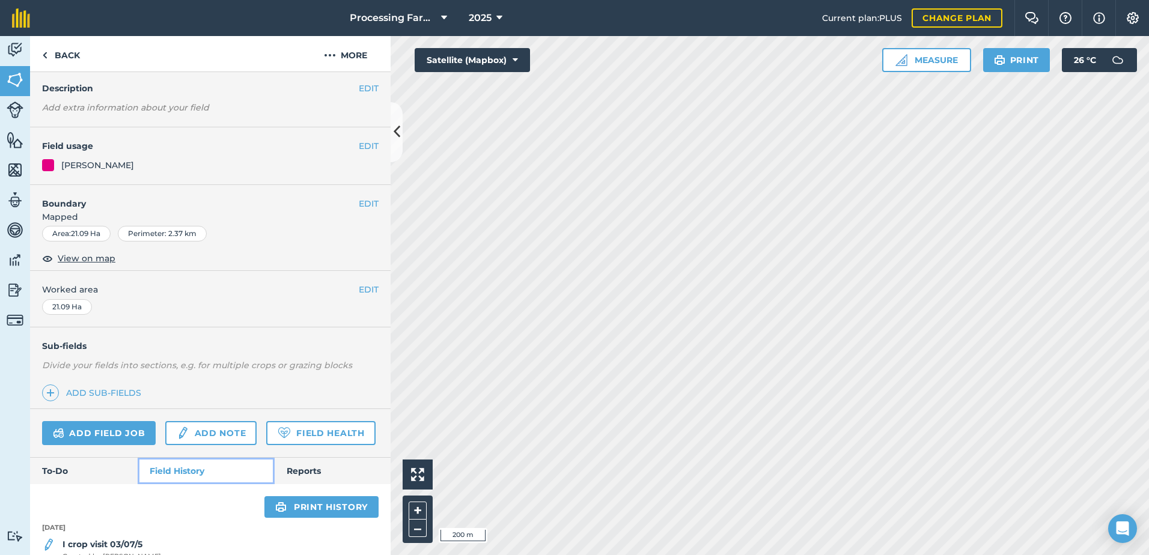
scroll to position [96, 0]
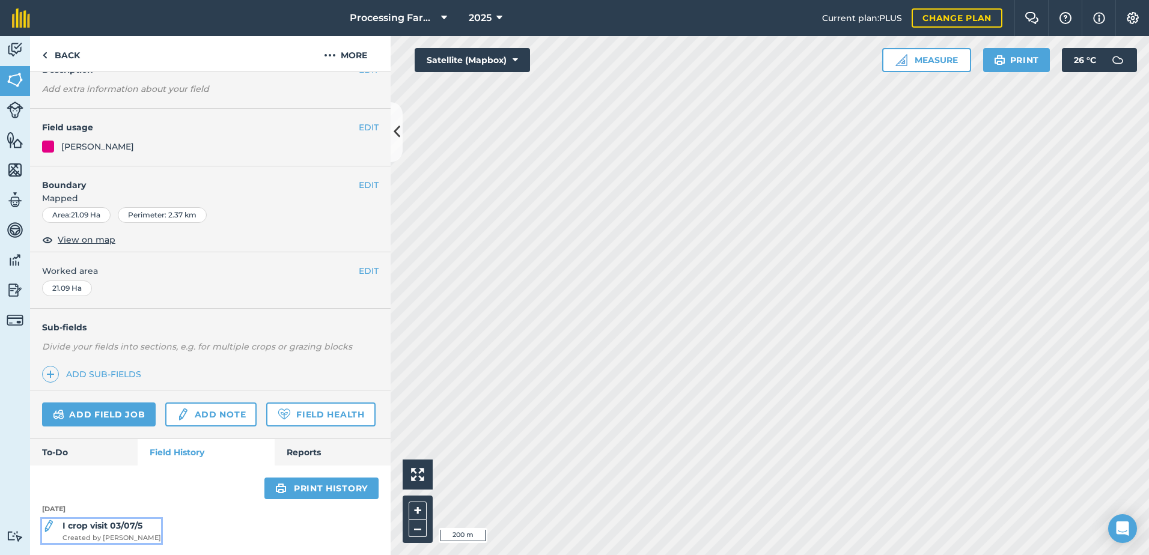
click at [127, 535] on span "Created by [PERSON_NAME]" at bounding box center [112, 538] width 99 height 11
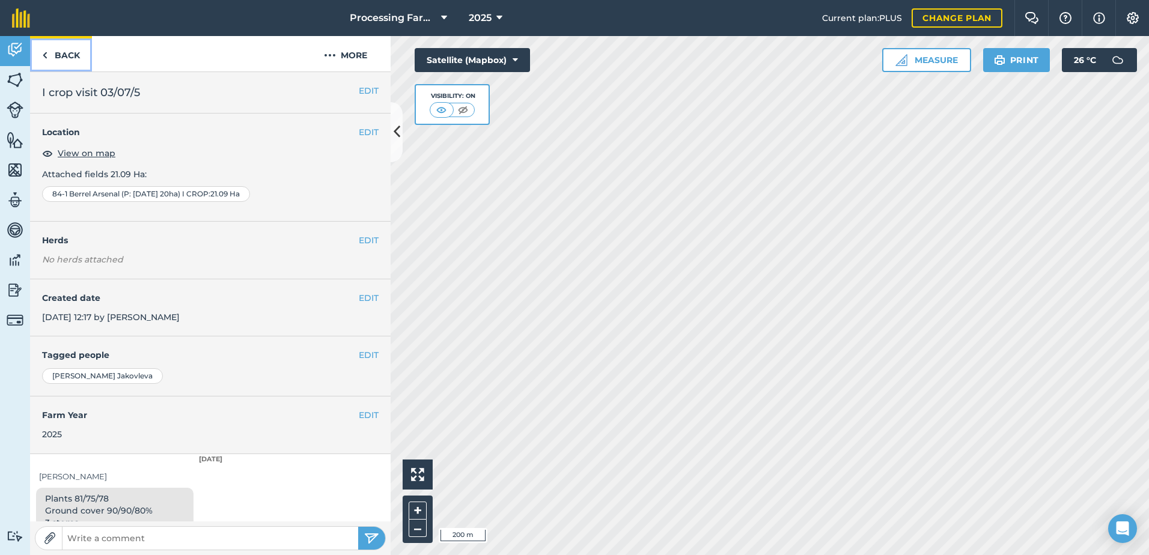
click at [65, 52] on link "Back" at bounding box center [61, 53] width 62 height 35
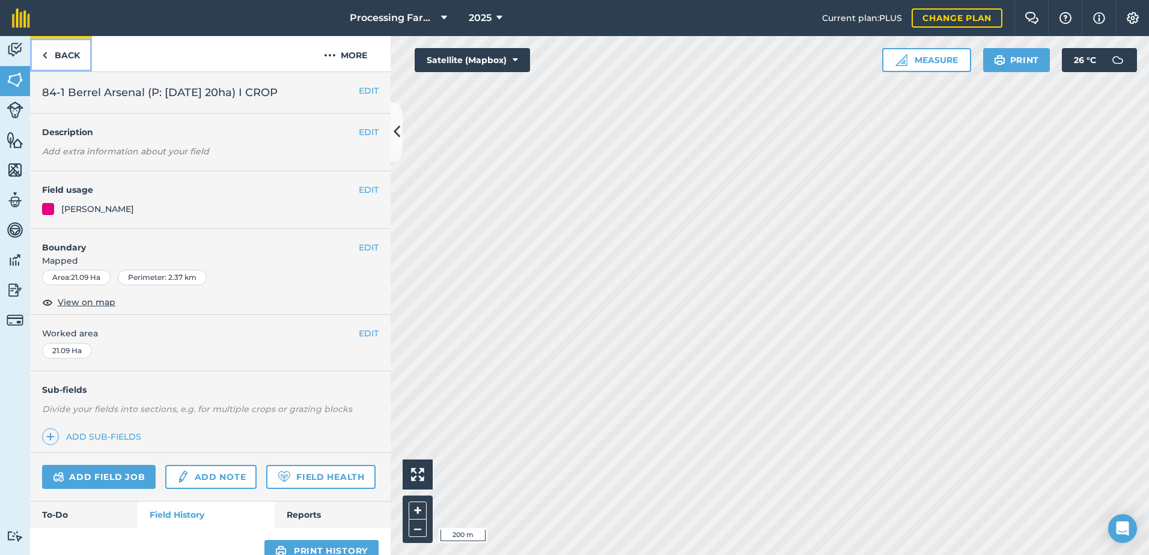
click at [65, 52] on link "Back" at bounding box center [61, 53] width 62 height 35
